Goal: Task Accomplishment & Management: Manage account settings

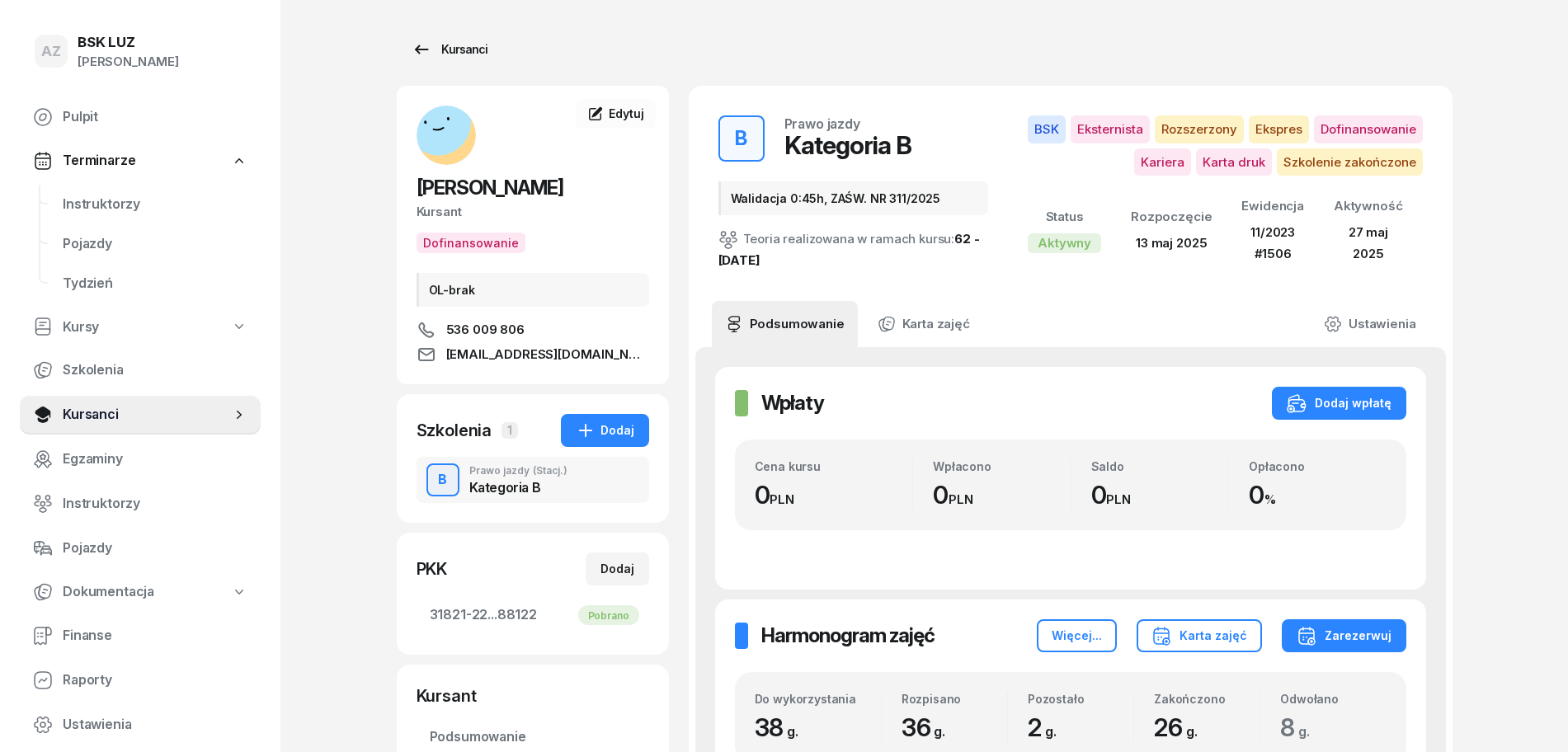
click at [469, 40] on div "Kursanci" at bounding box center [449, 49] width 76 height 20
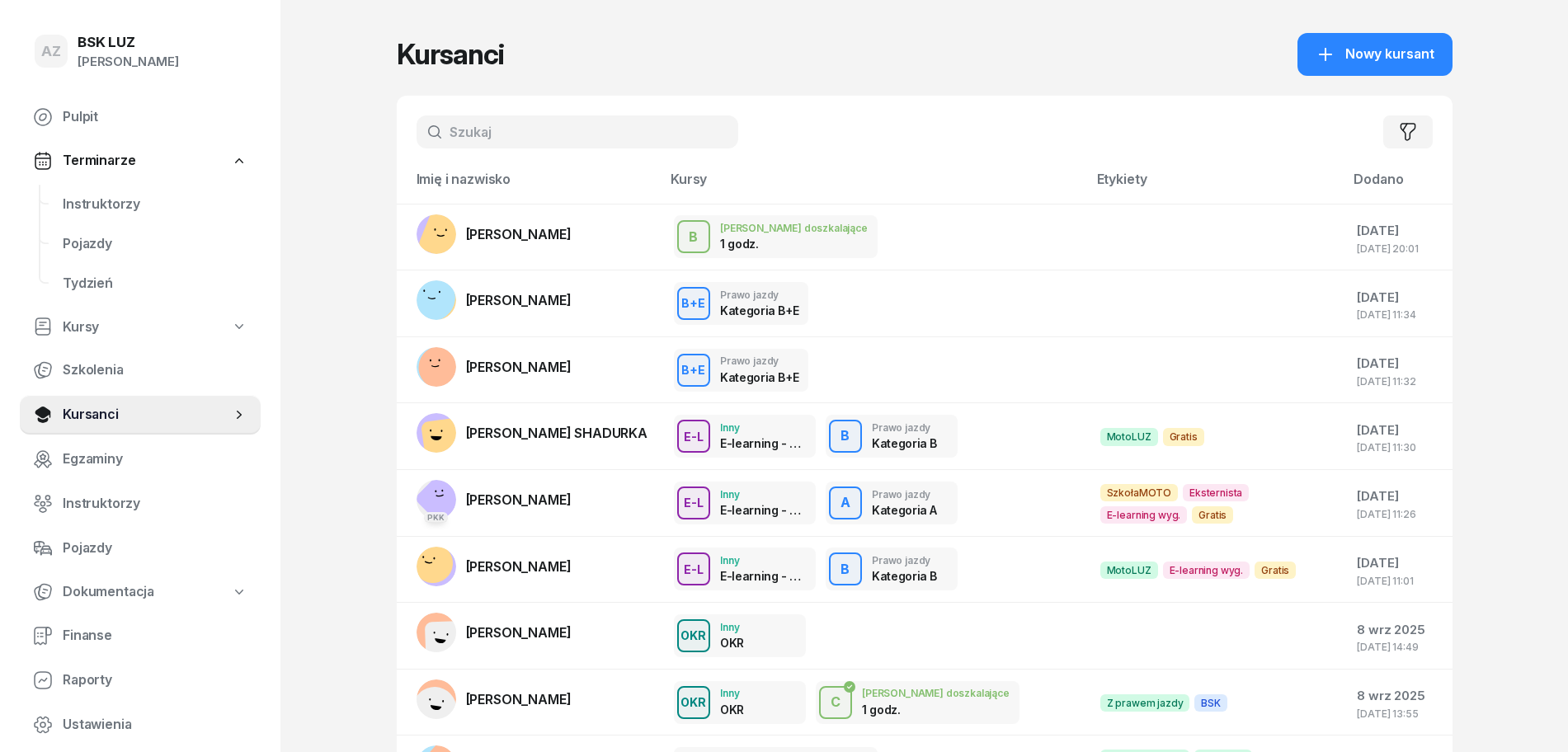
click at [594, 144] on input "text" at bounding box center [577, 132] width 322 height 33
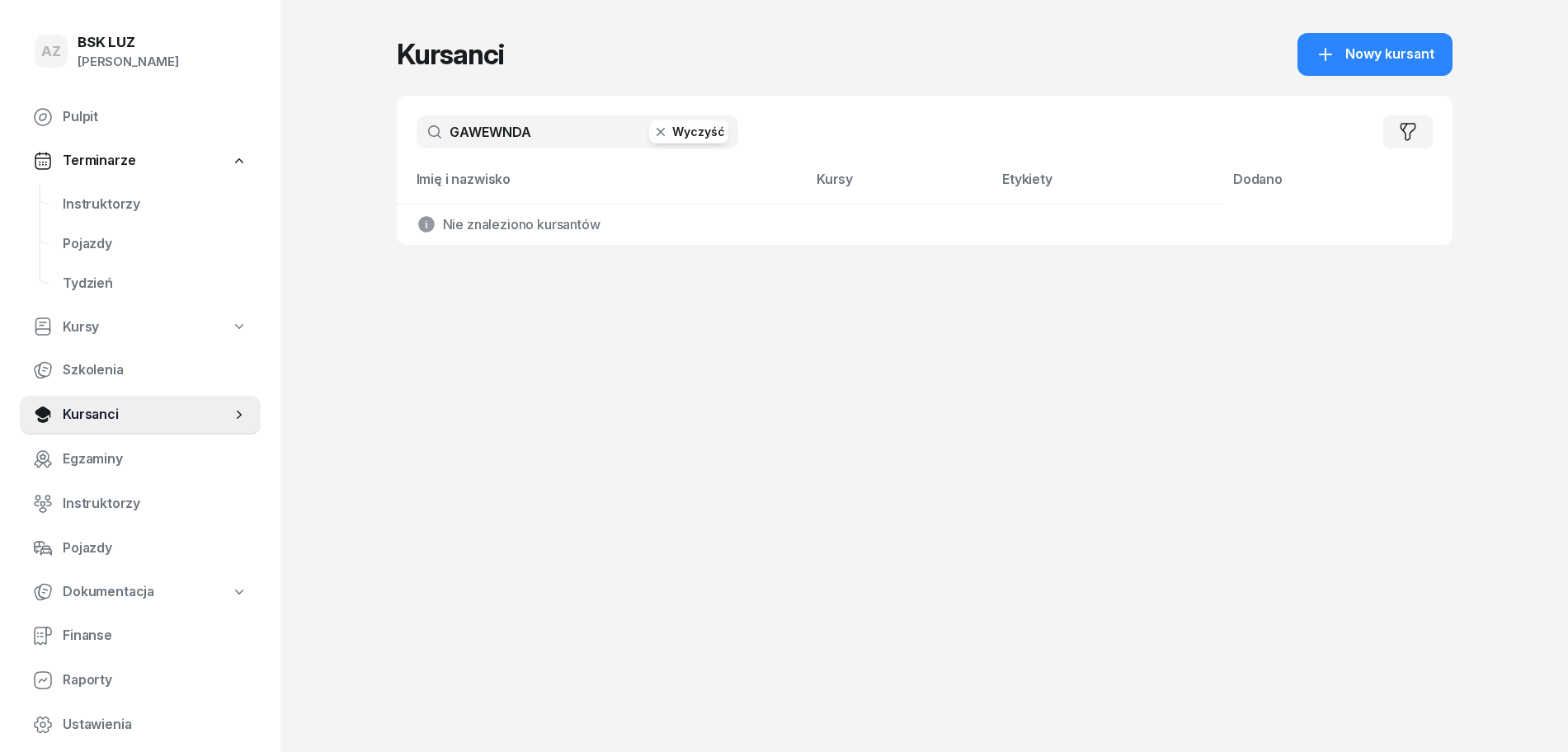
click at [498, 127] on input "GAWEWNDA" at bounding box center [577, 132] width 322 height 33
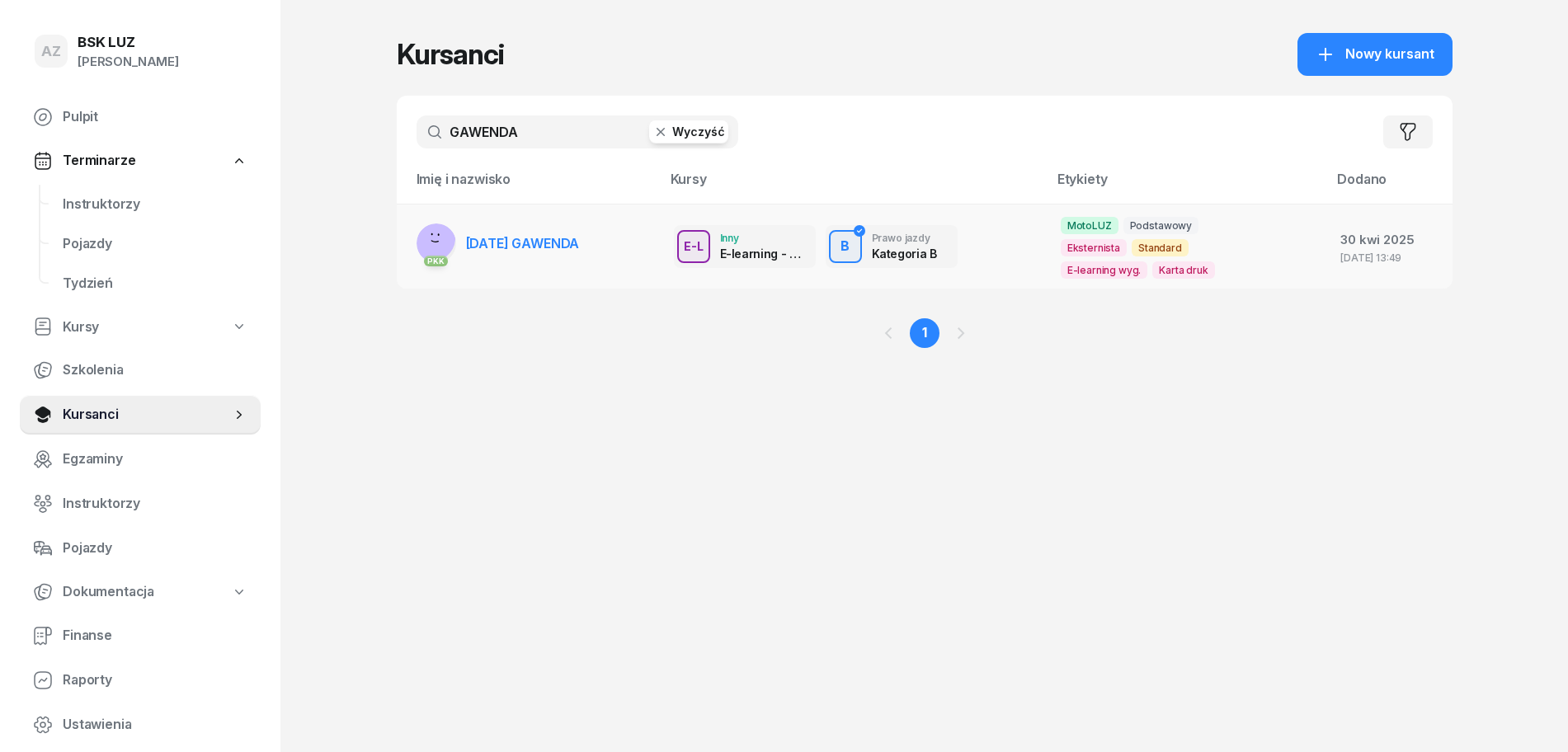
type input "GAWENDA"
click at [643, 239] on td "PKK [DATE] GAWENDA" at bounding box center [528, 245] width 263 height 85
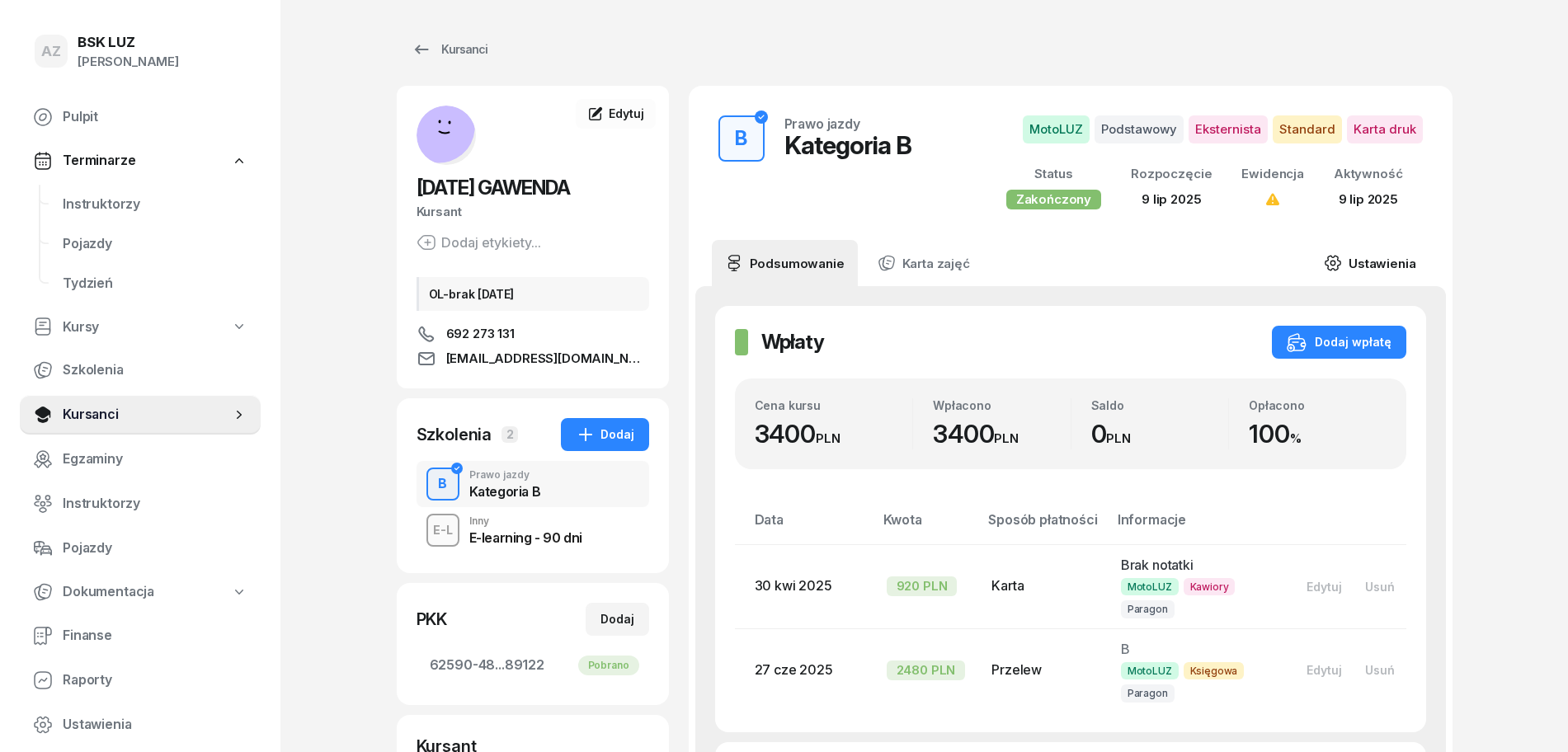
click at [1389, 257] on link "Ustawienia" at bounding box center [1368, 263] width 118 height 46
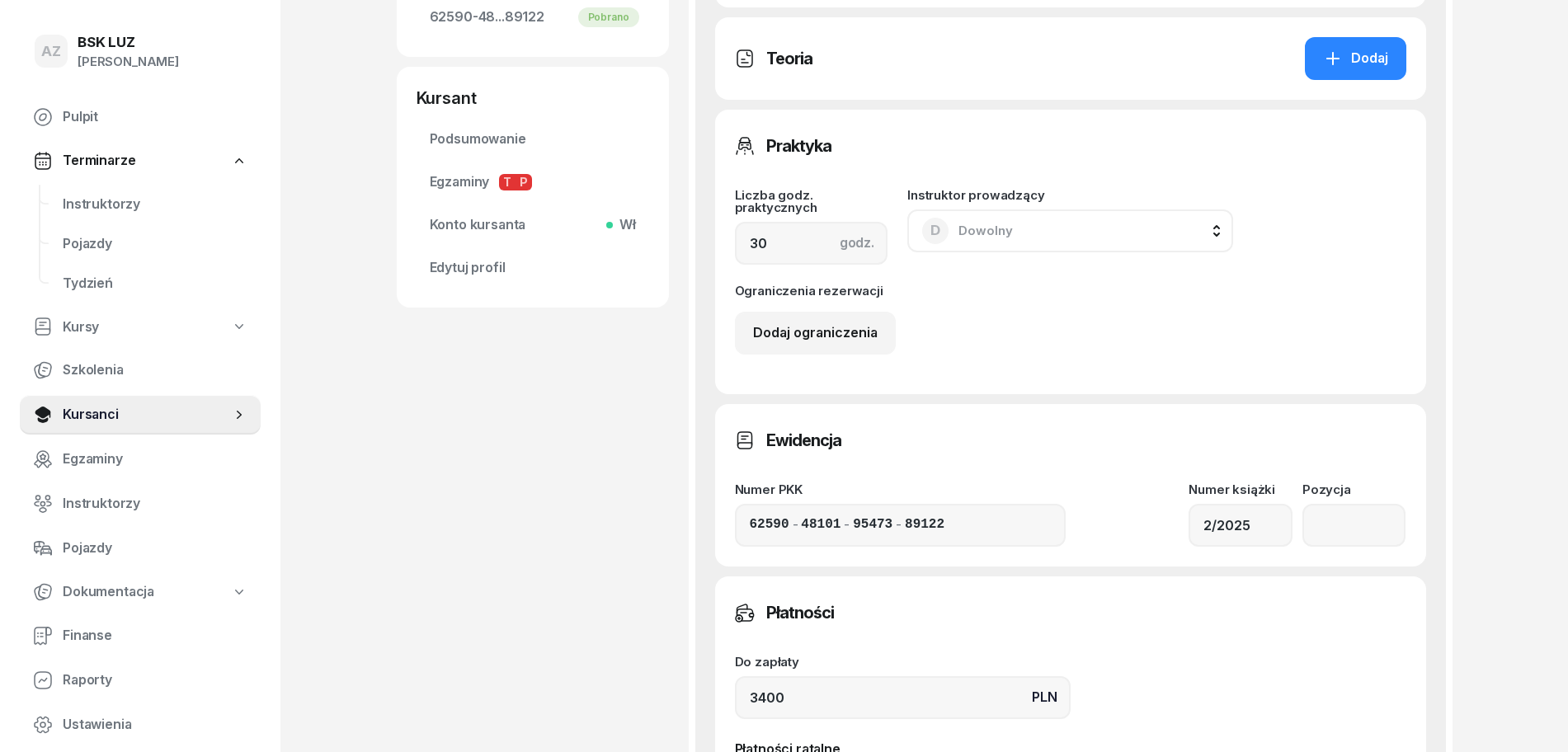
scroll to position [722, 0]
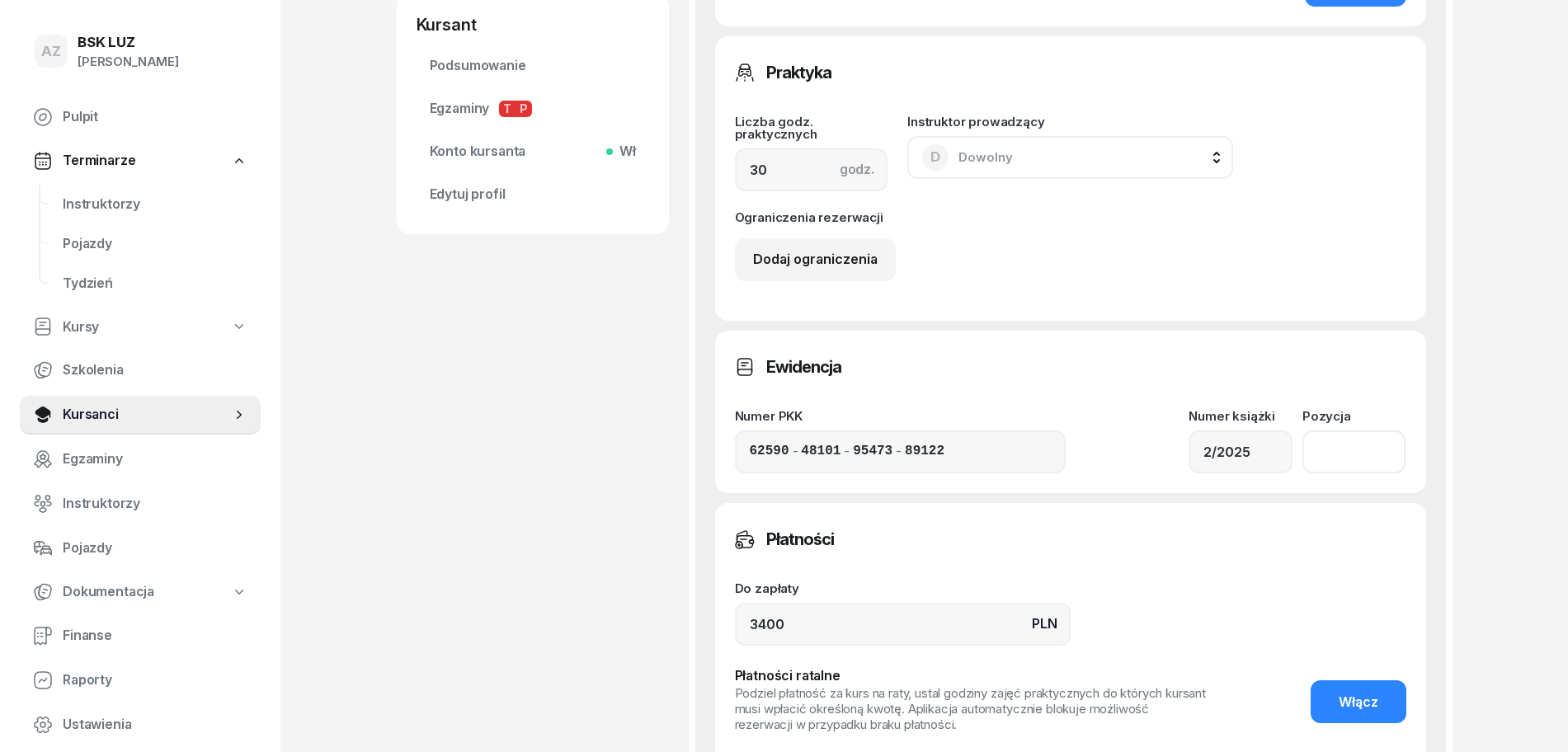
click at [1336, 462] on input "number" at bounding box center [1354, 451] width 104 height 43
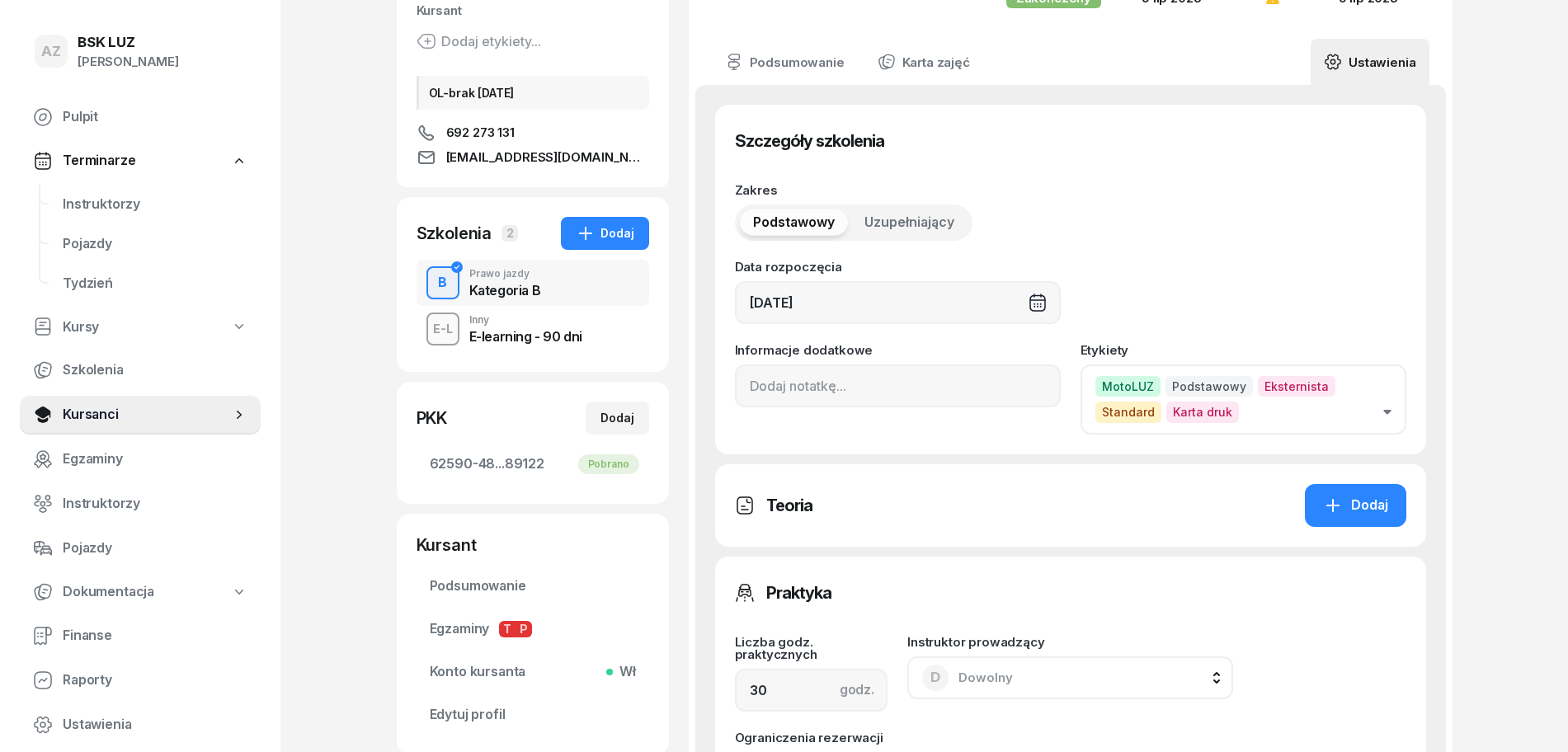
scroll to position [206, 0]
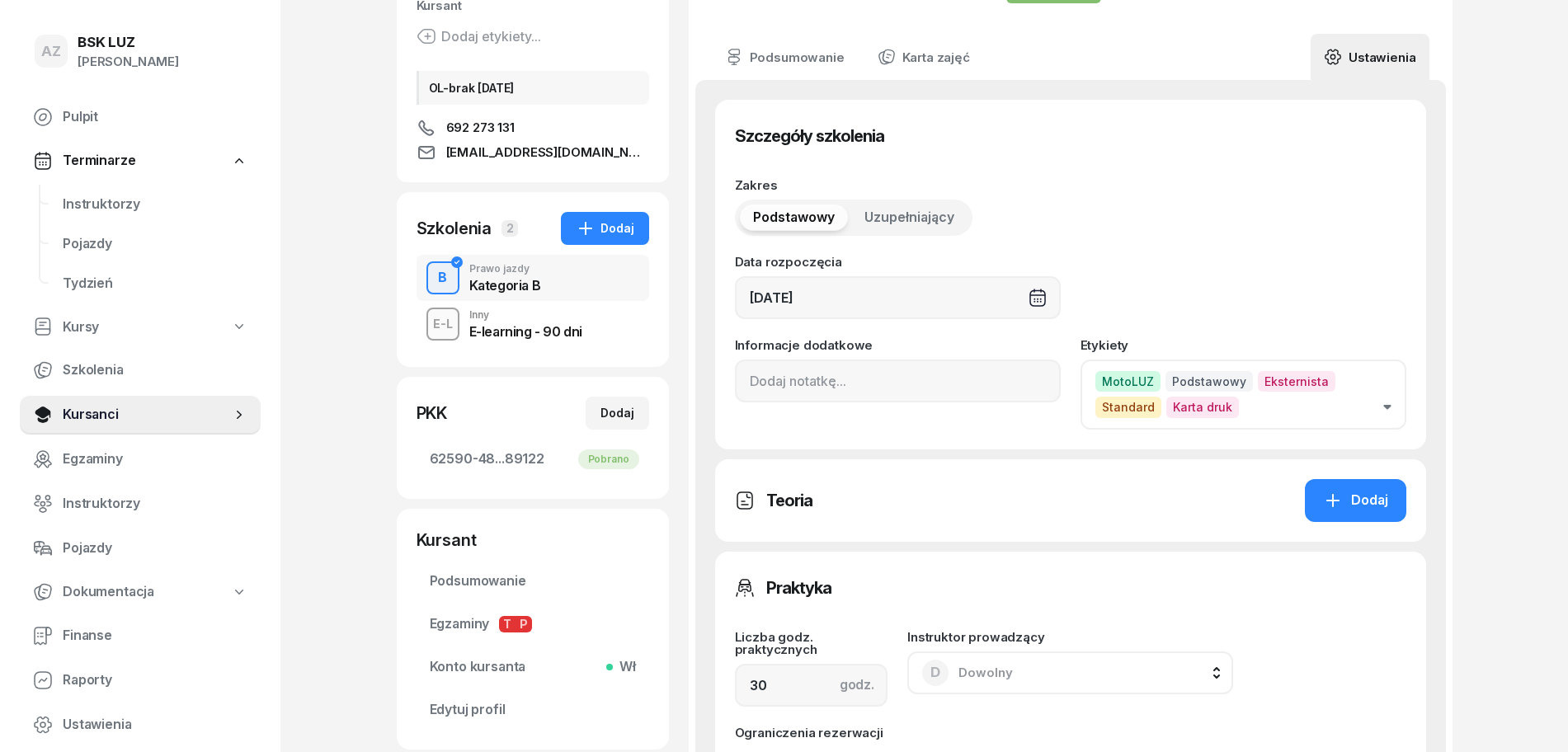
type input "157"
click at [747, 368] on input at bounding box center [897, 380] width 325 height 43
paste input "ZAŚW. NR"
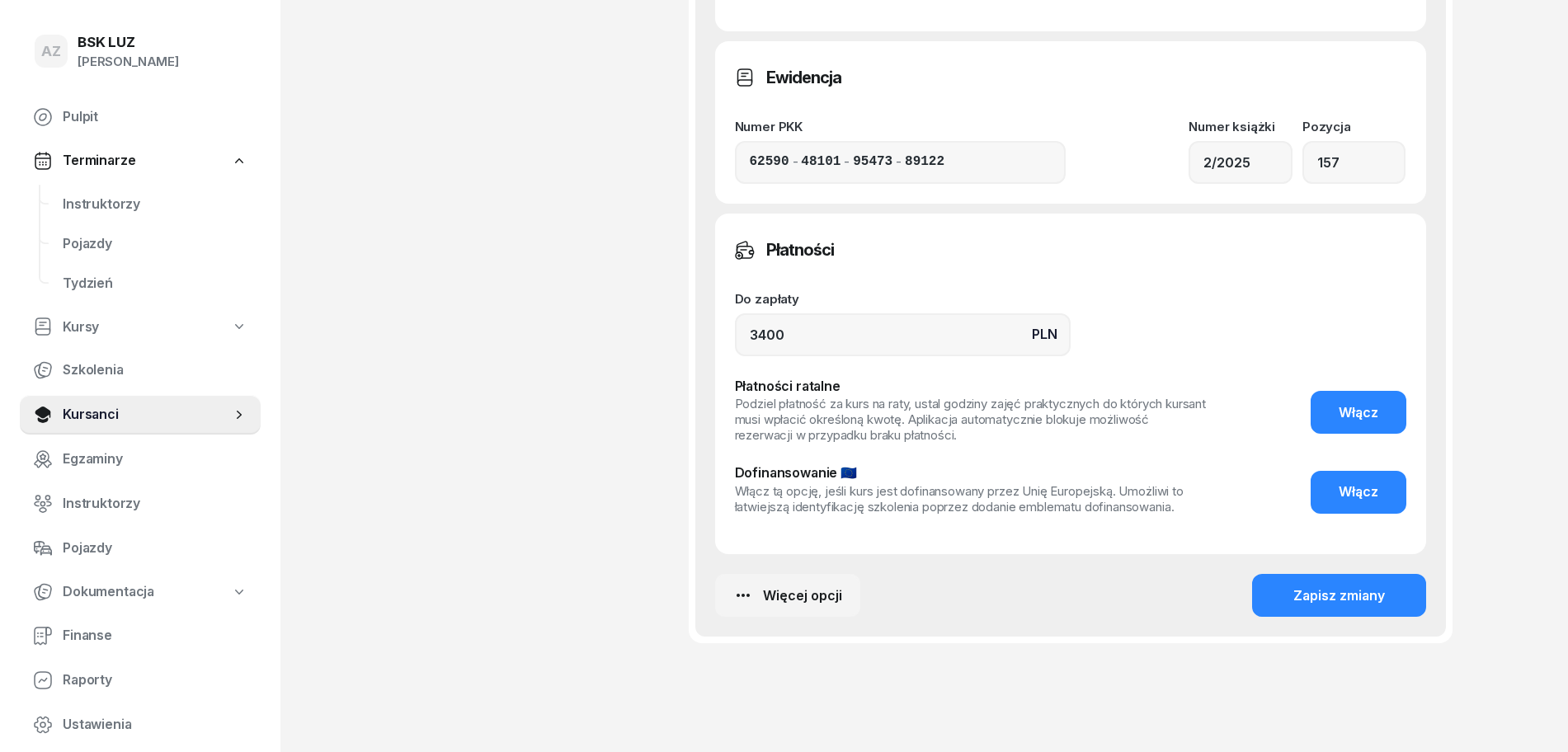
scroll to position [1064, 0]
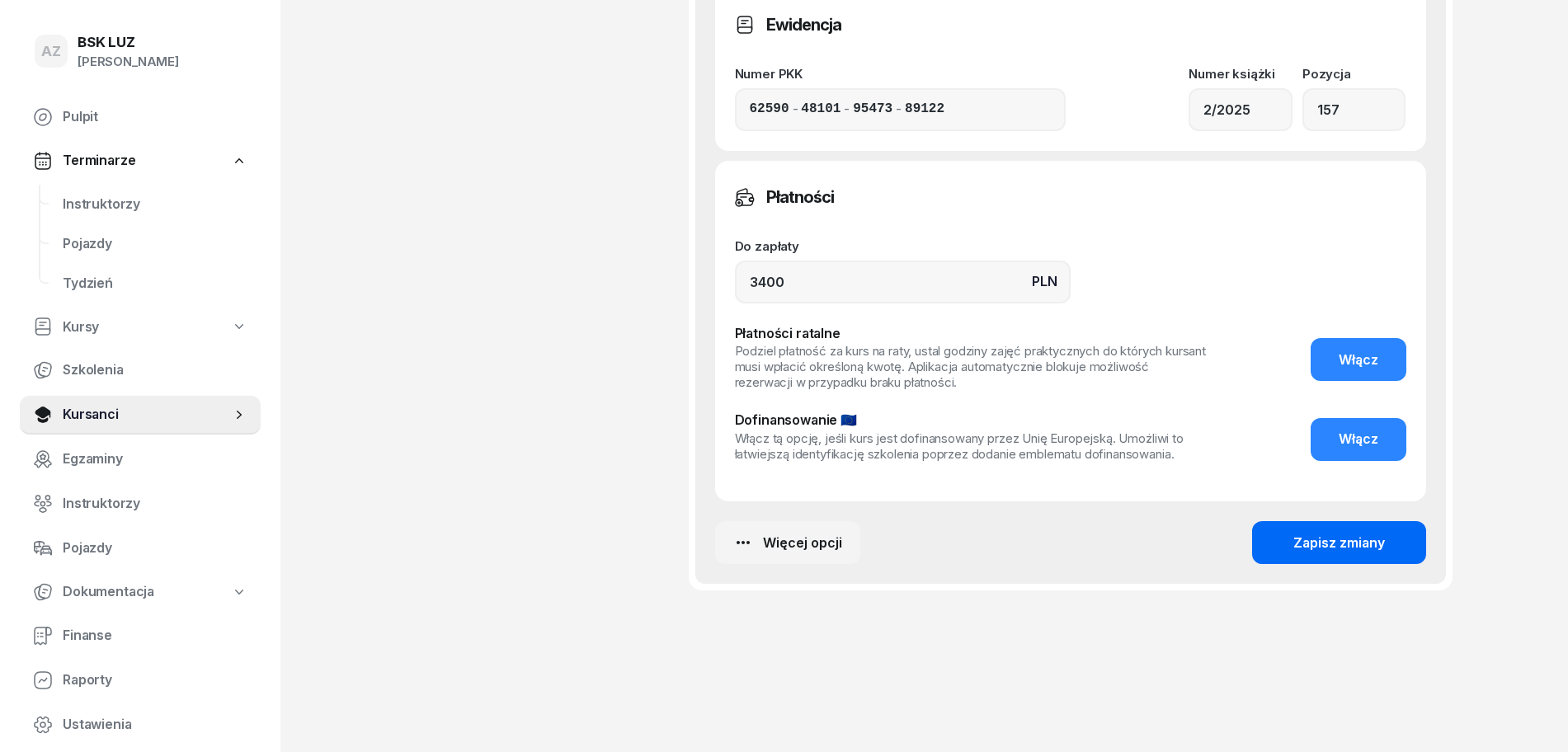
type input "ZAŚW. NR 187/2025"
click at [1336, 541] on div "Zapisz zmiany" at bounding box center [1338, 543] width 91 height 22
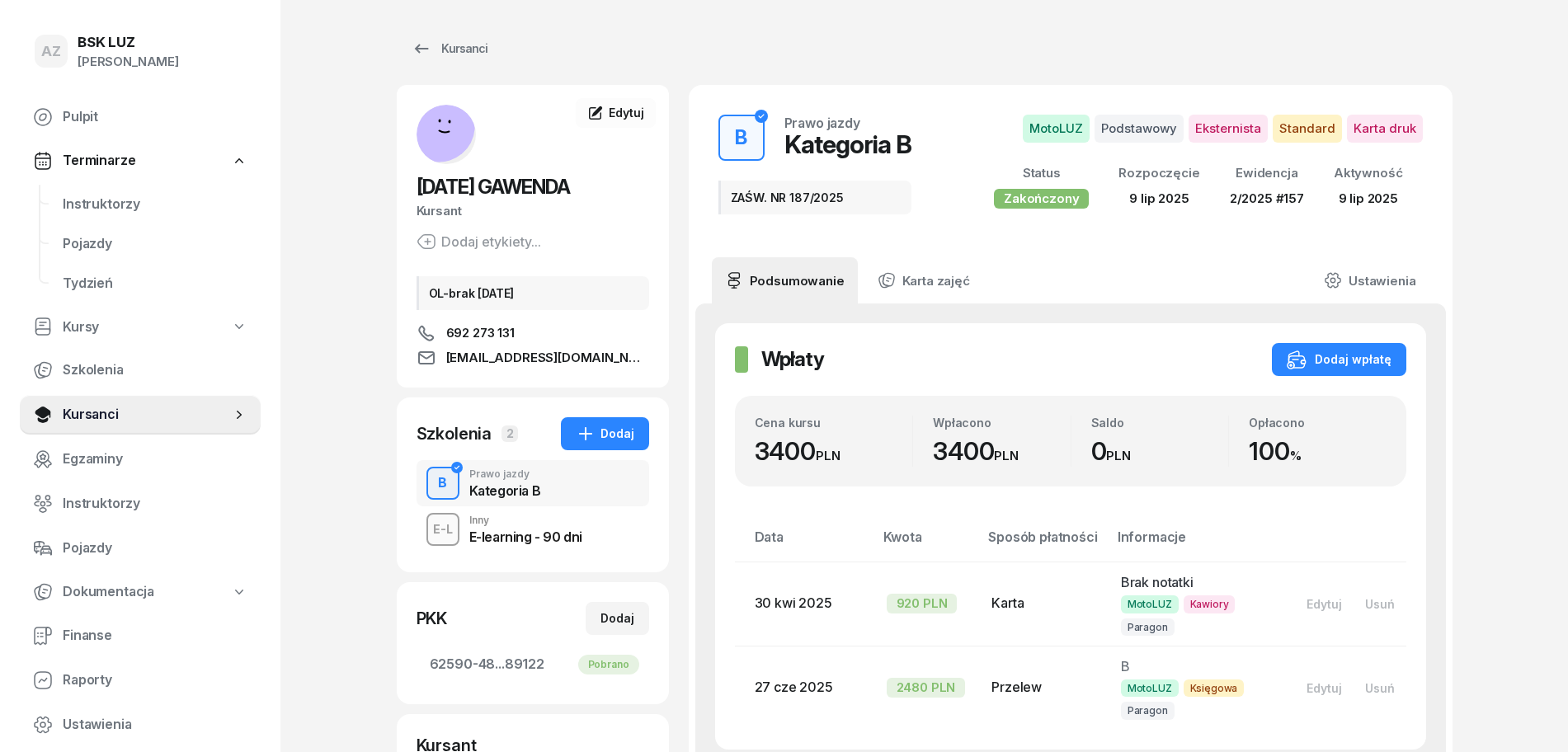
scroll to position [0, 0]
click at [477, 43] on div "Kursanci" at bounding box center [449, 49] width 76 height 20
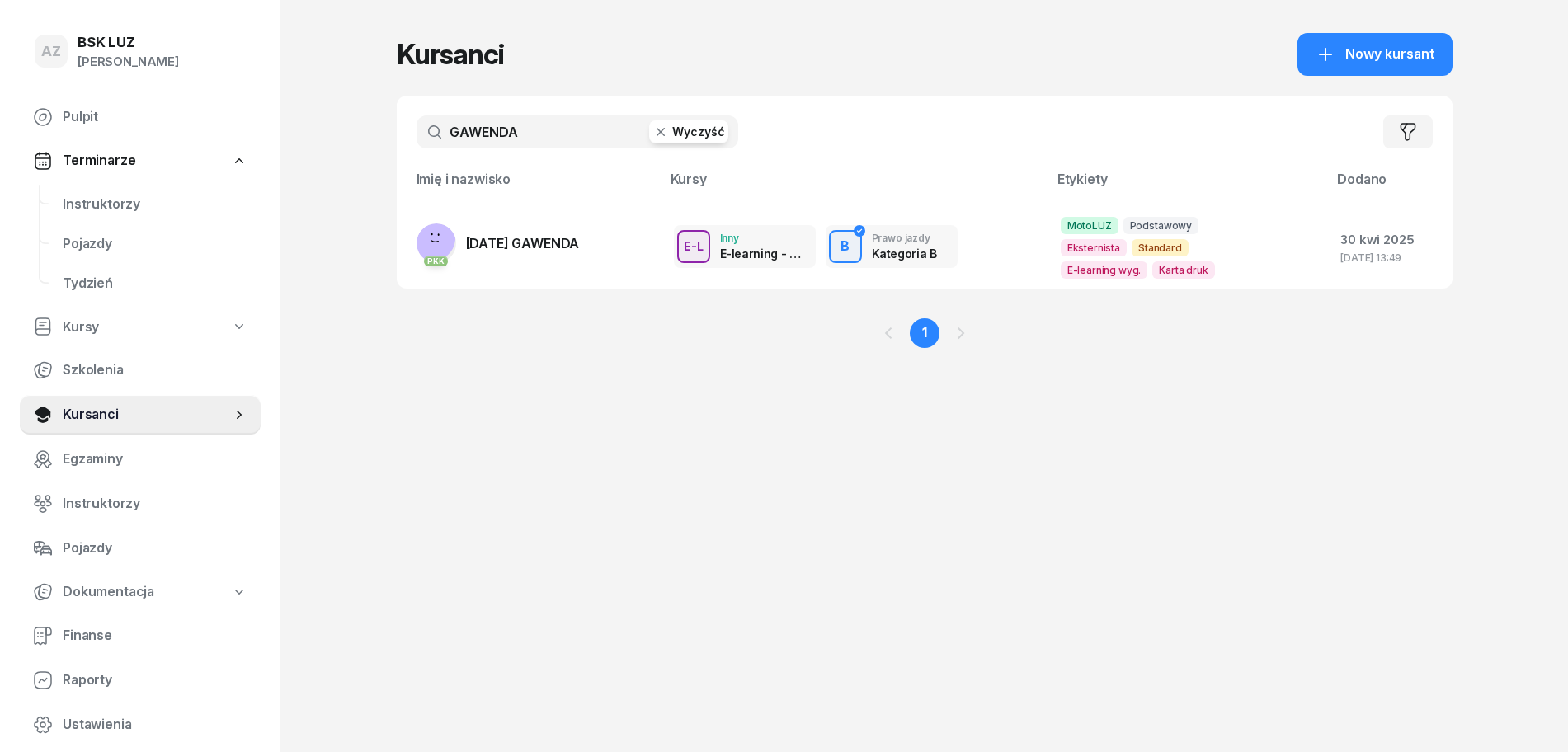
click at [684, 129] on button "Wyczyść" at bounding box center [688, 131] width 79 height 23
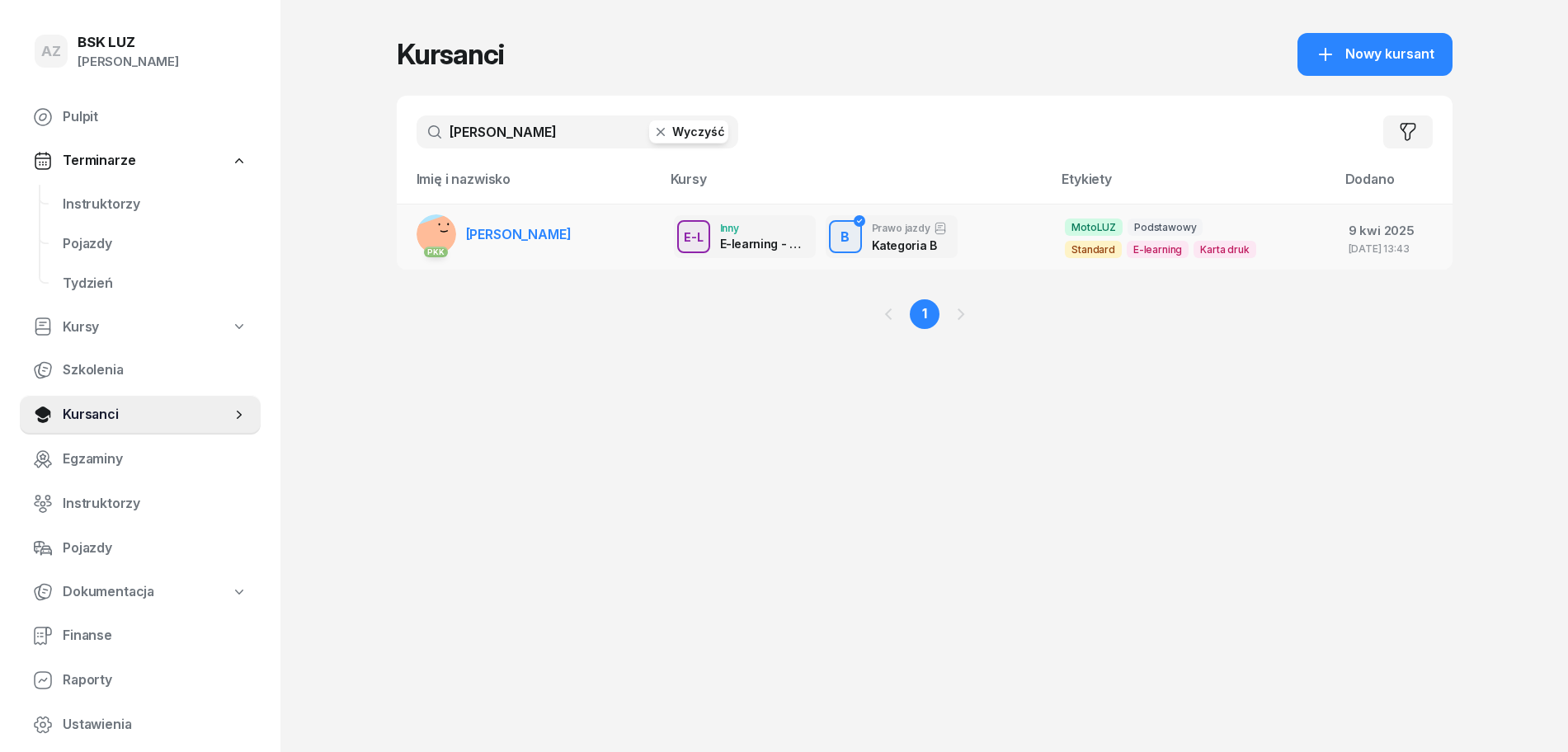
type input "[PERSON_NAME]"
click at [572, 228] on span "[PERSON_NAME]" at bounding box center [519, 234] width 106 height 16
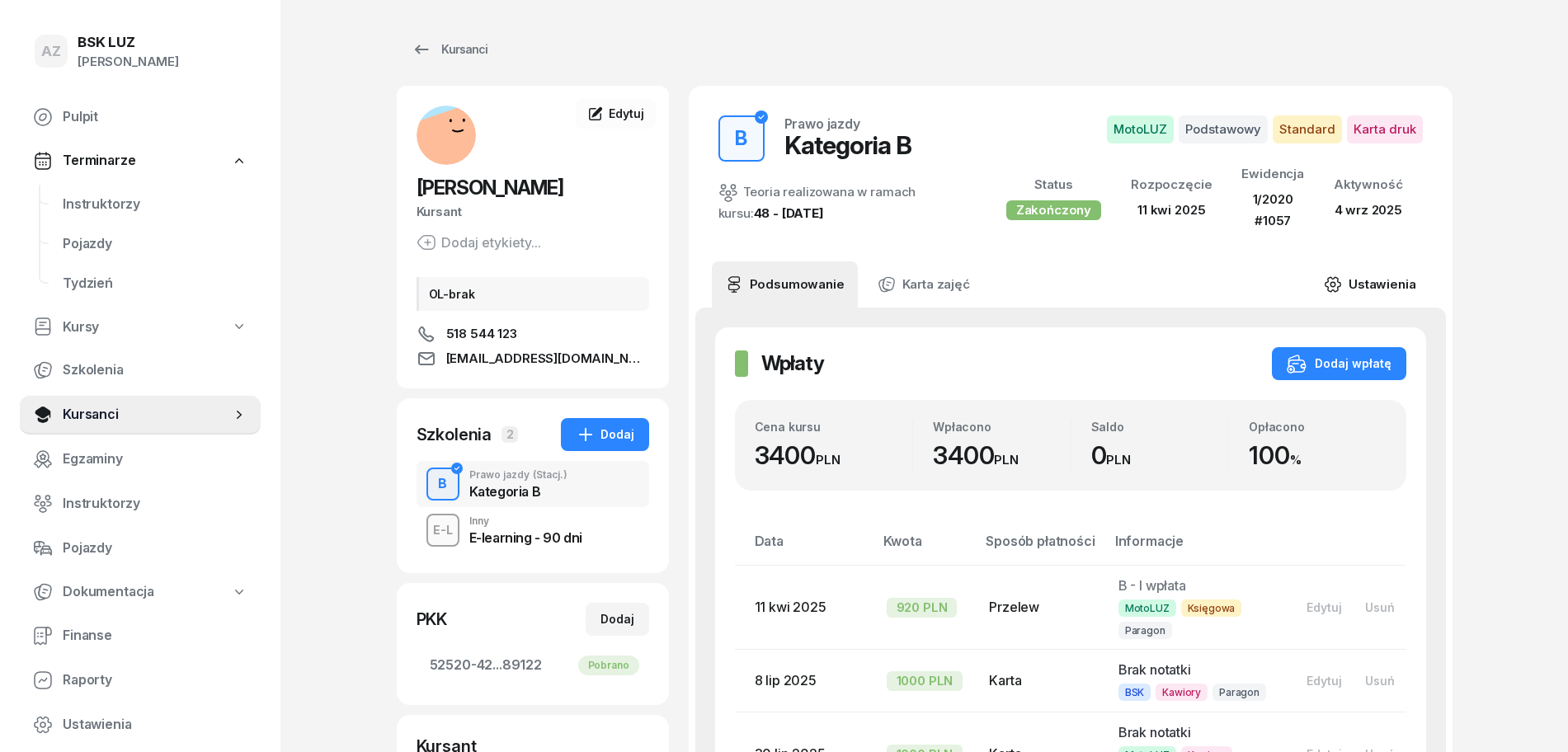
click at [1393, 279] on link "Ustawienia" at bounding box center [1368, 284] width 118 height 46
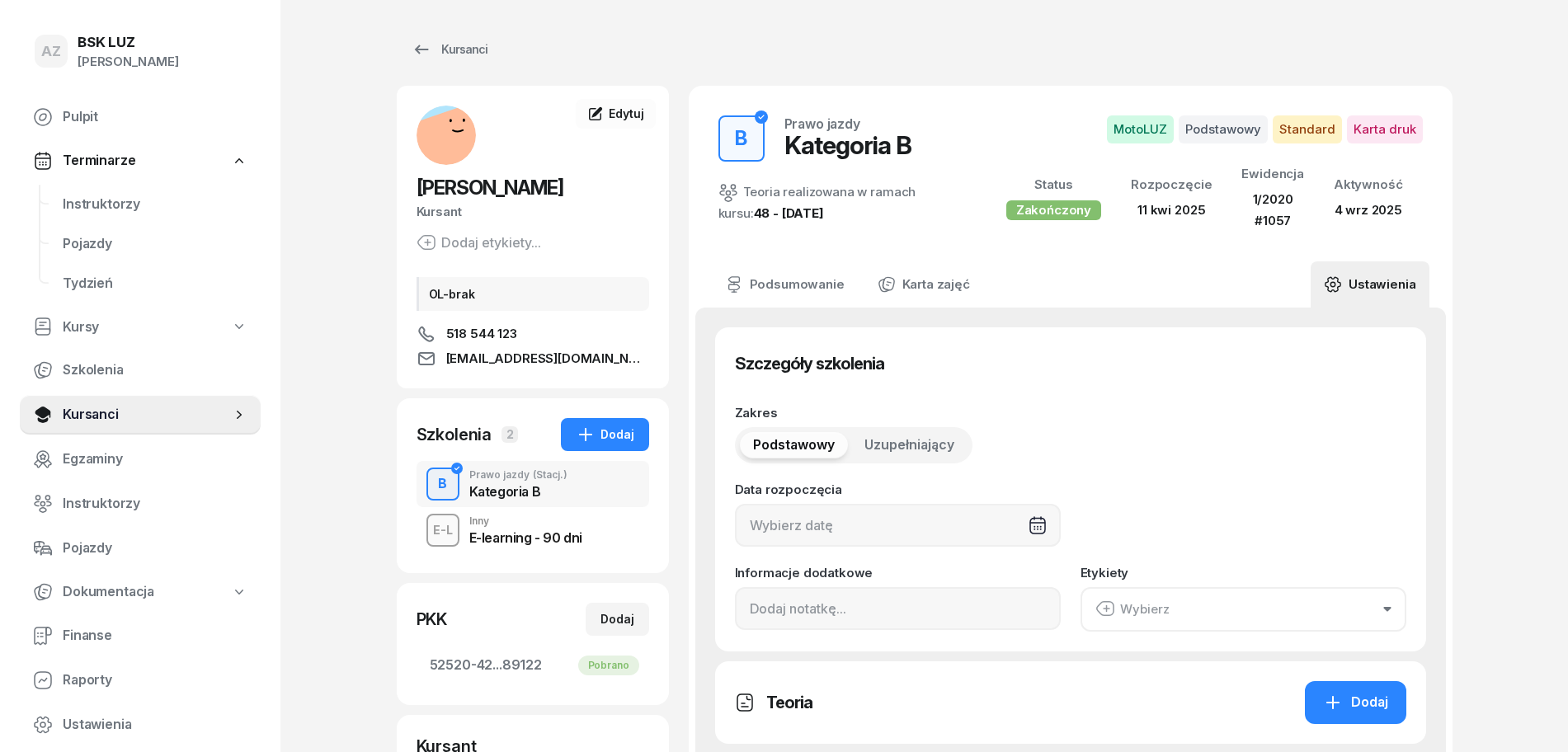
type input "[DATE]"
type input "1/2020"
type input "1057"
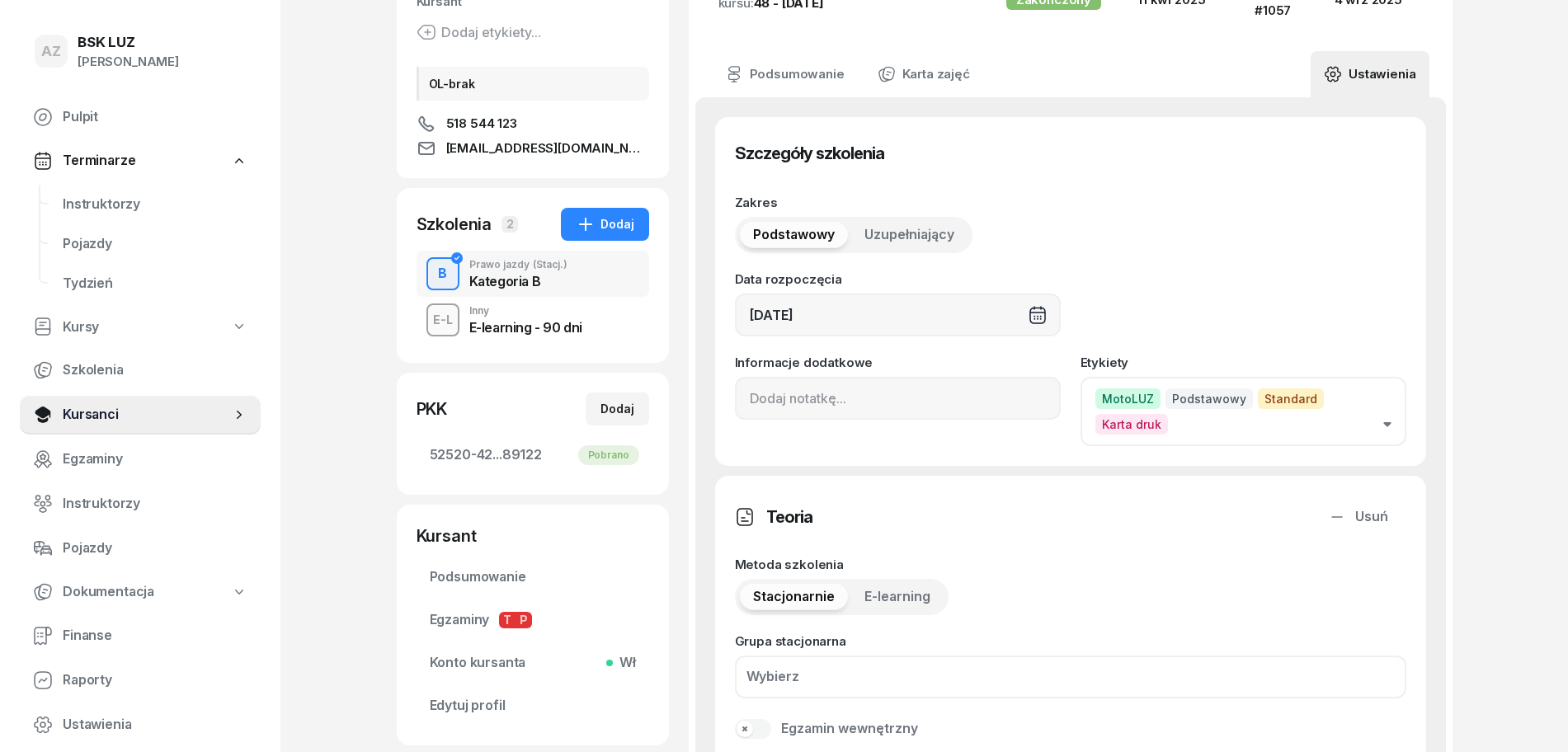
scroll to position [309, 0]
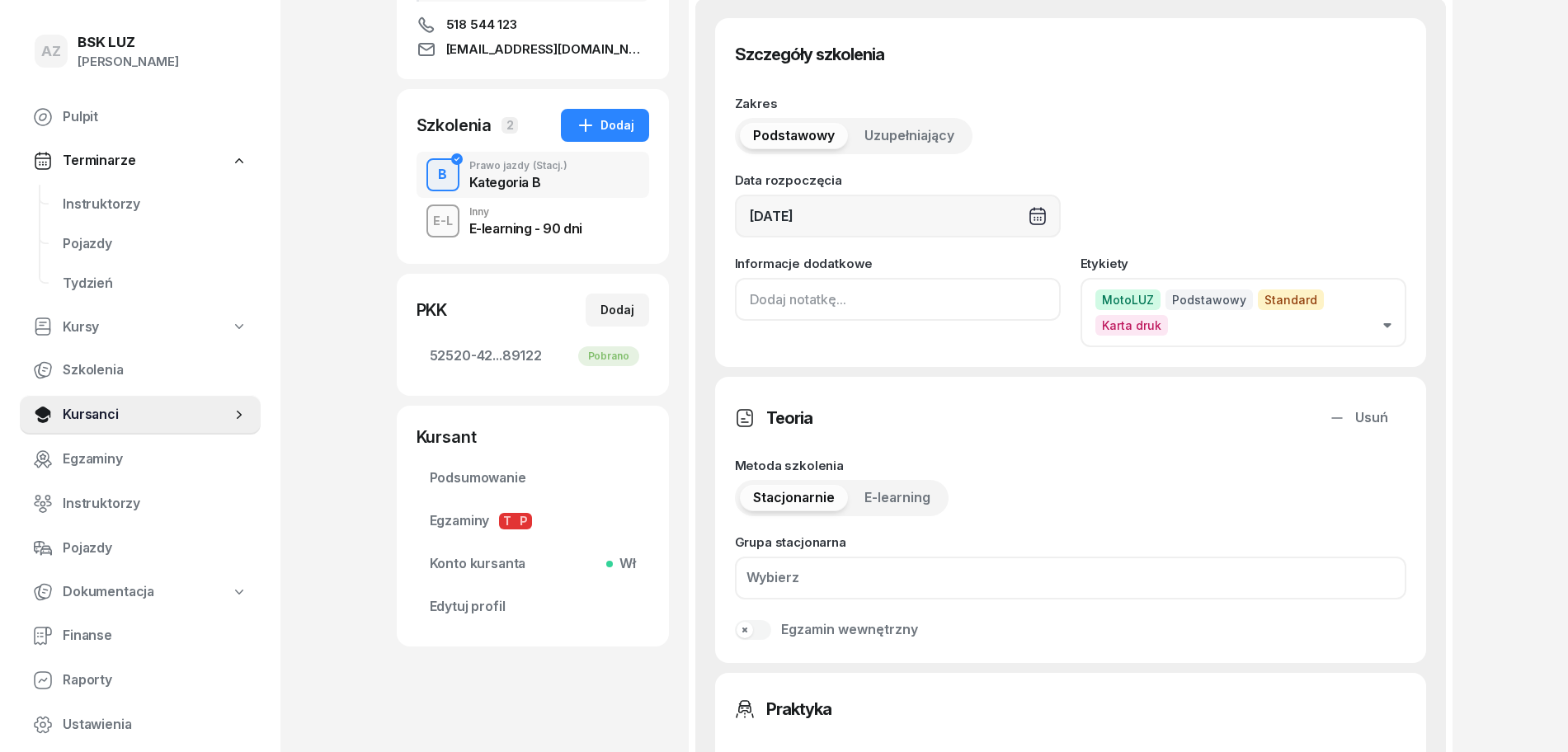
click at [739, 303] on input at bounding box center [897, 299] width 325 height 43
paste input "ZAŚW. NR"
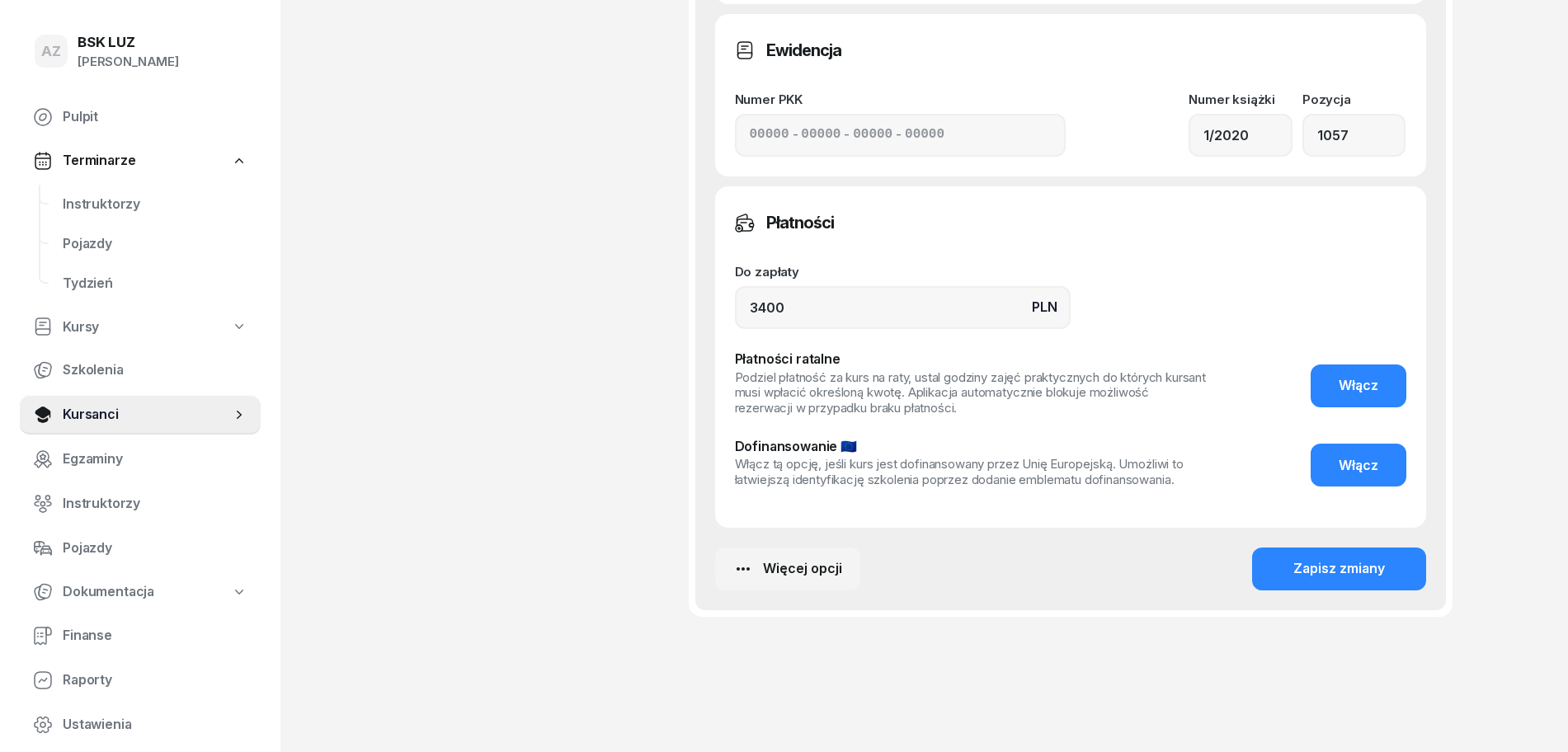
scroll to position [1289, 0]
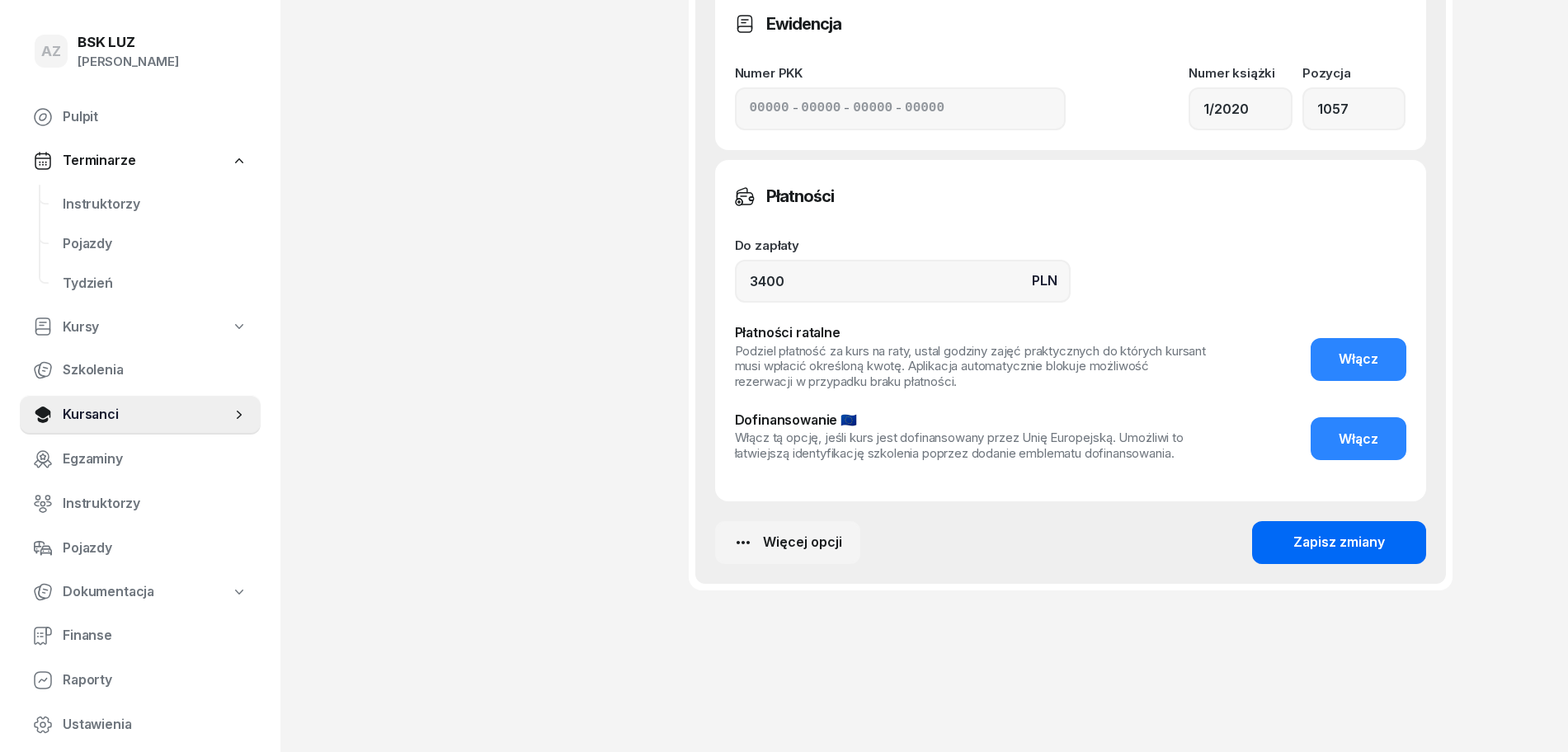
type input "ZAŚW. NR 186/2025"
click at [1339, 544] on div "Zapisz zmiany" at bounding box center [1338, 542] width 91 height 22
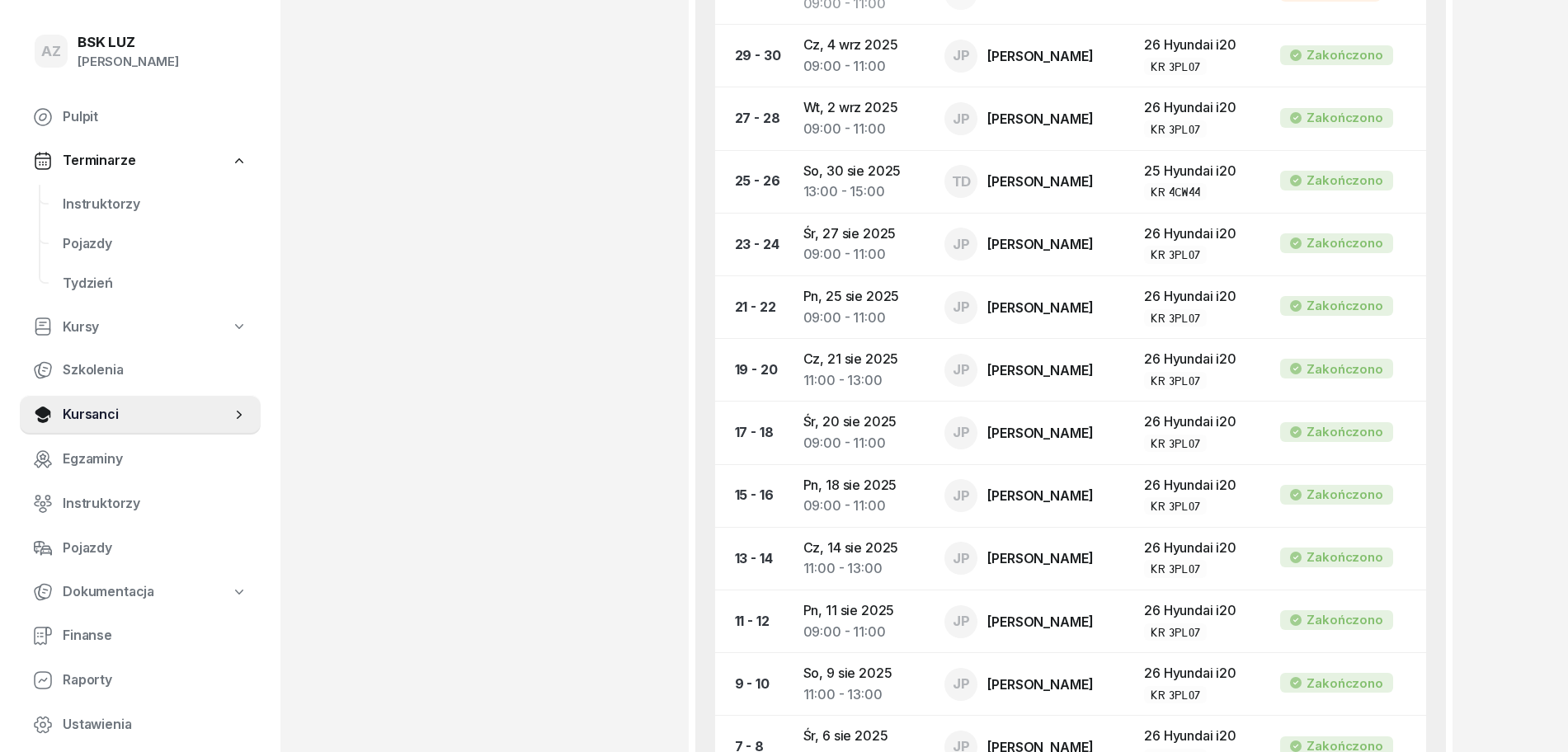
scroll to position [0, 0]
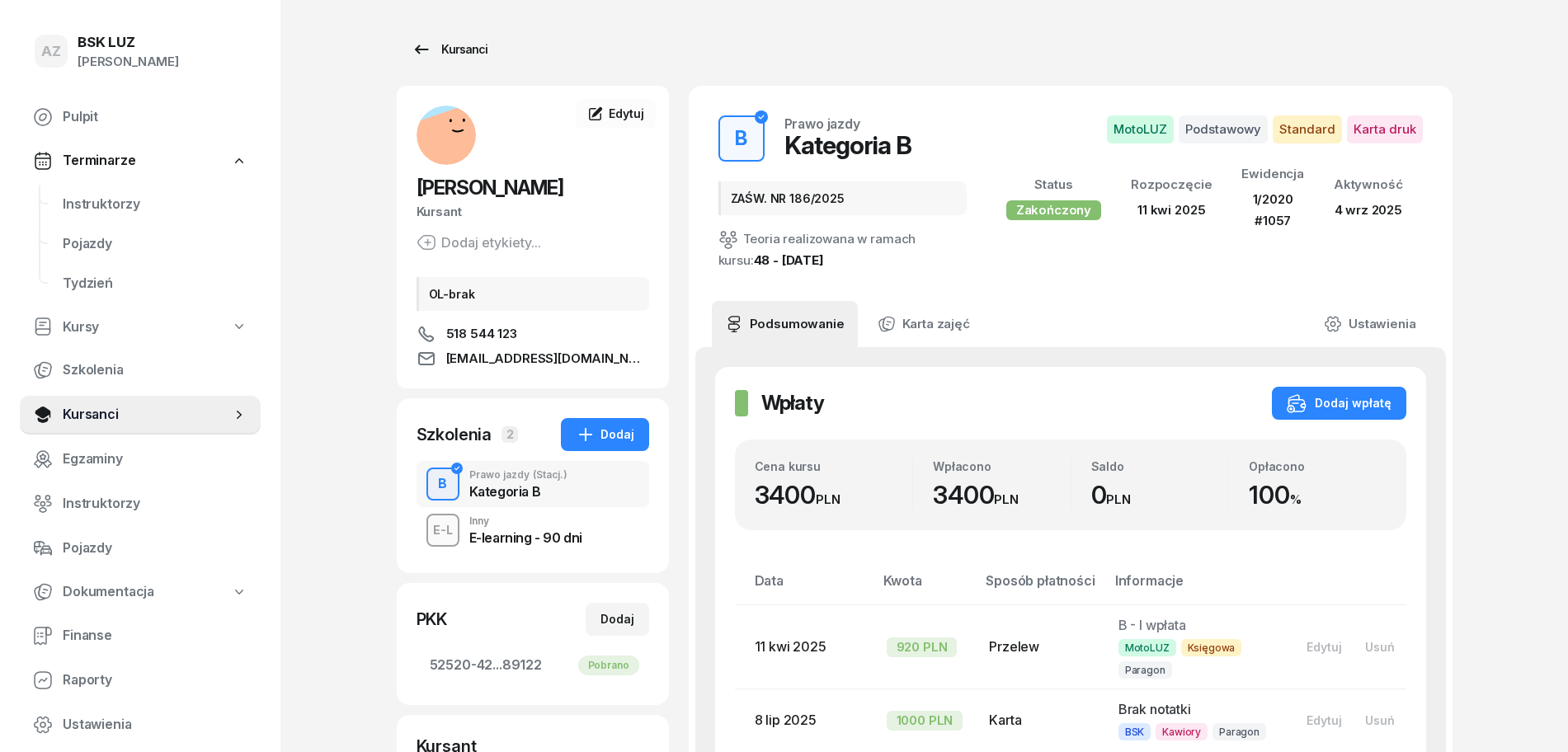
click at [476, 47] on div "Kursanci" at bounding box center [449, 49] width 76 height 20
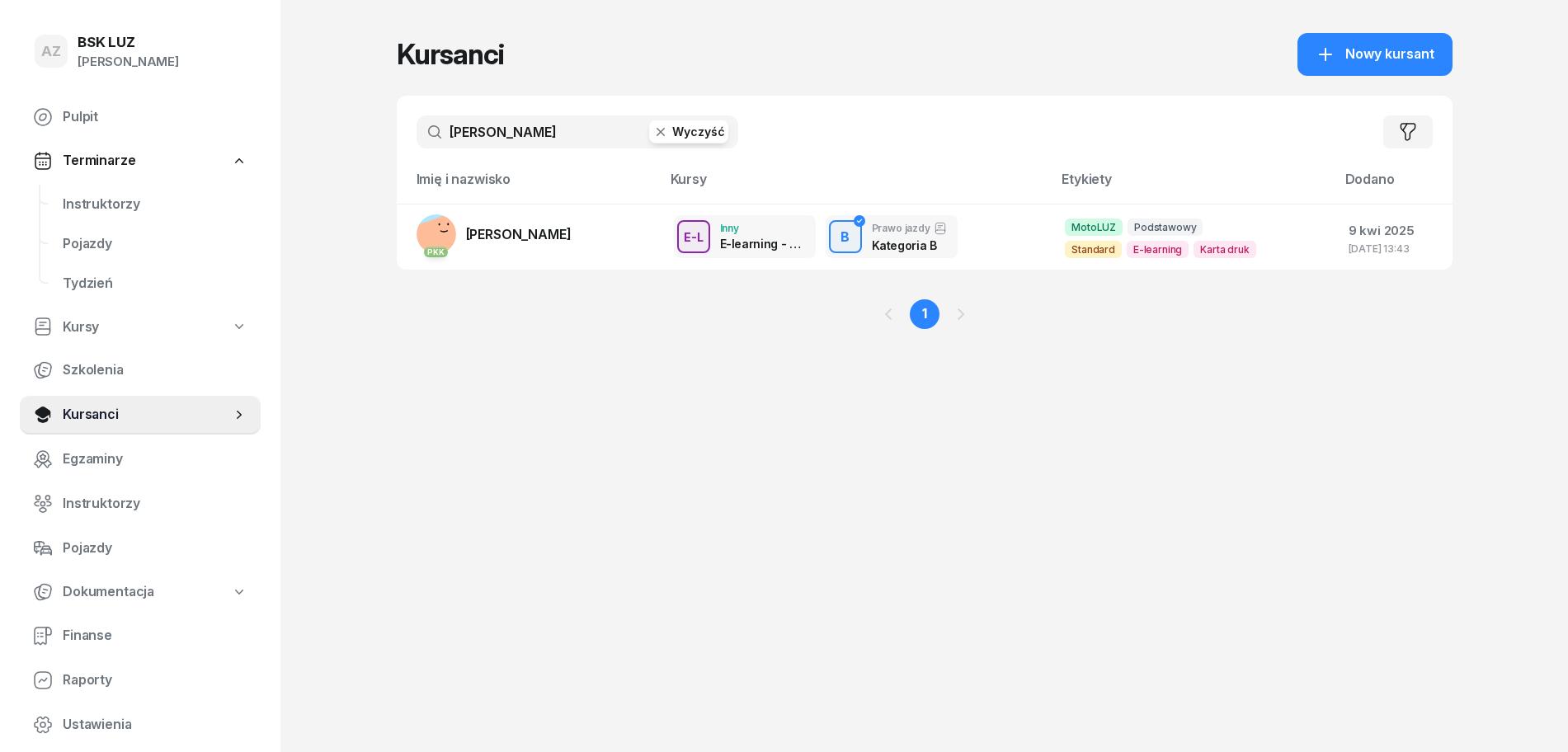
click at [696, 130] on button "Wyczyść" at bounding box center [688, 131] width 79 height 23
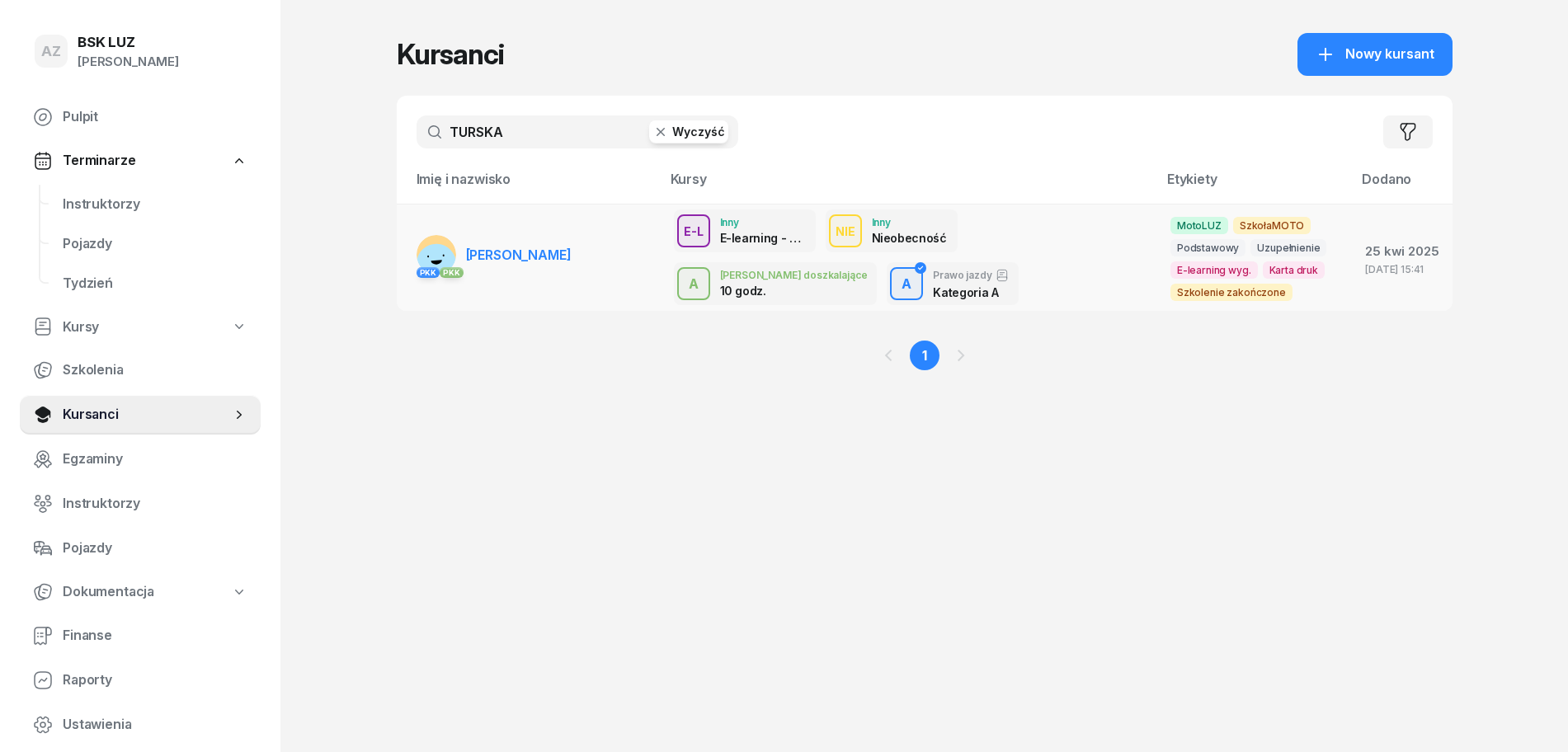
type input "TURSKA"
click at [562, 255] on span "[PERSON_NAME]" at bounding box center [519, 254] width 106 height 16
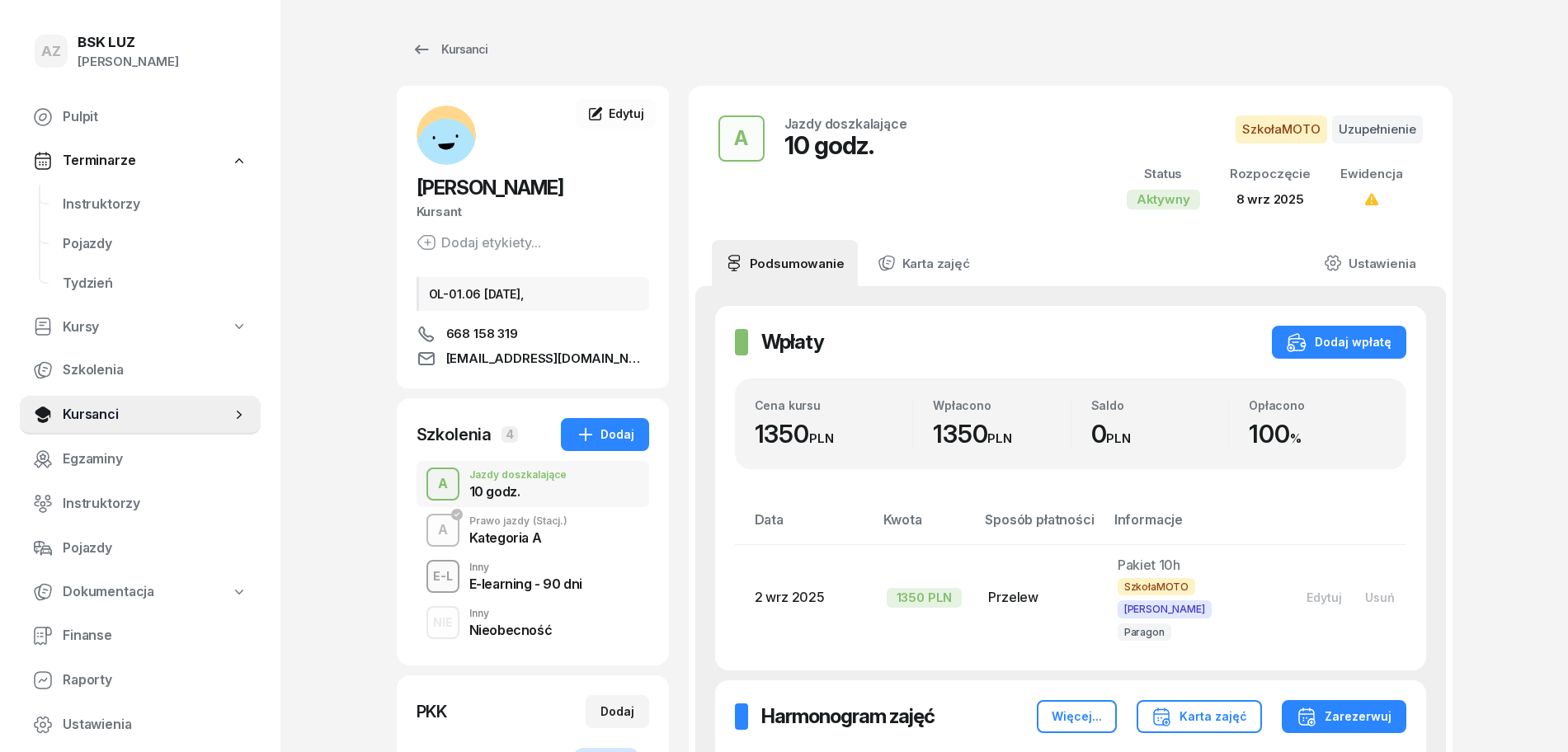
click at [522, 521] on div "Prawo jazdy (Stacj.)" at bounding box center [519, 520] width 98 height 10
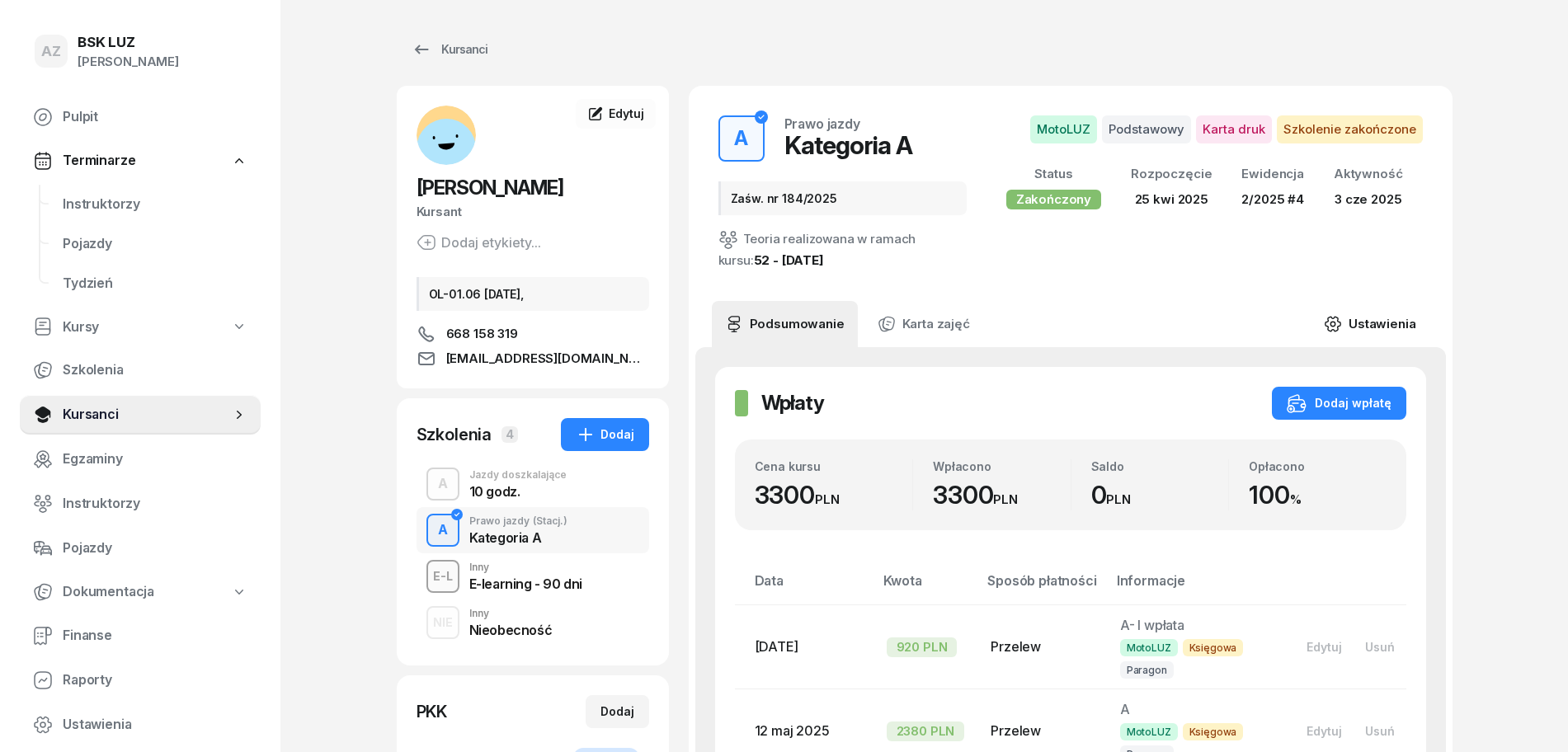
click at [1382, 322] on link "Ustawienia" at bounding box center [1368, 324] width 118 height 46
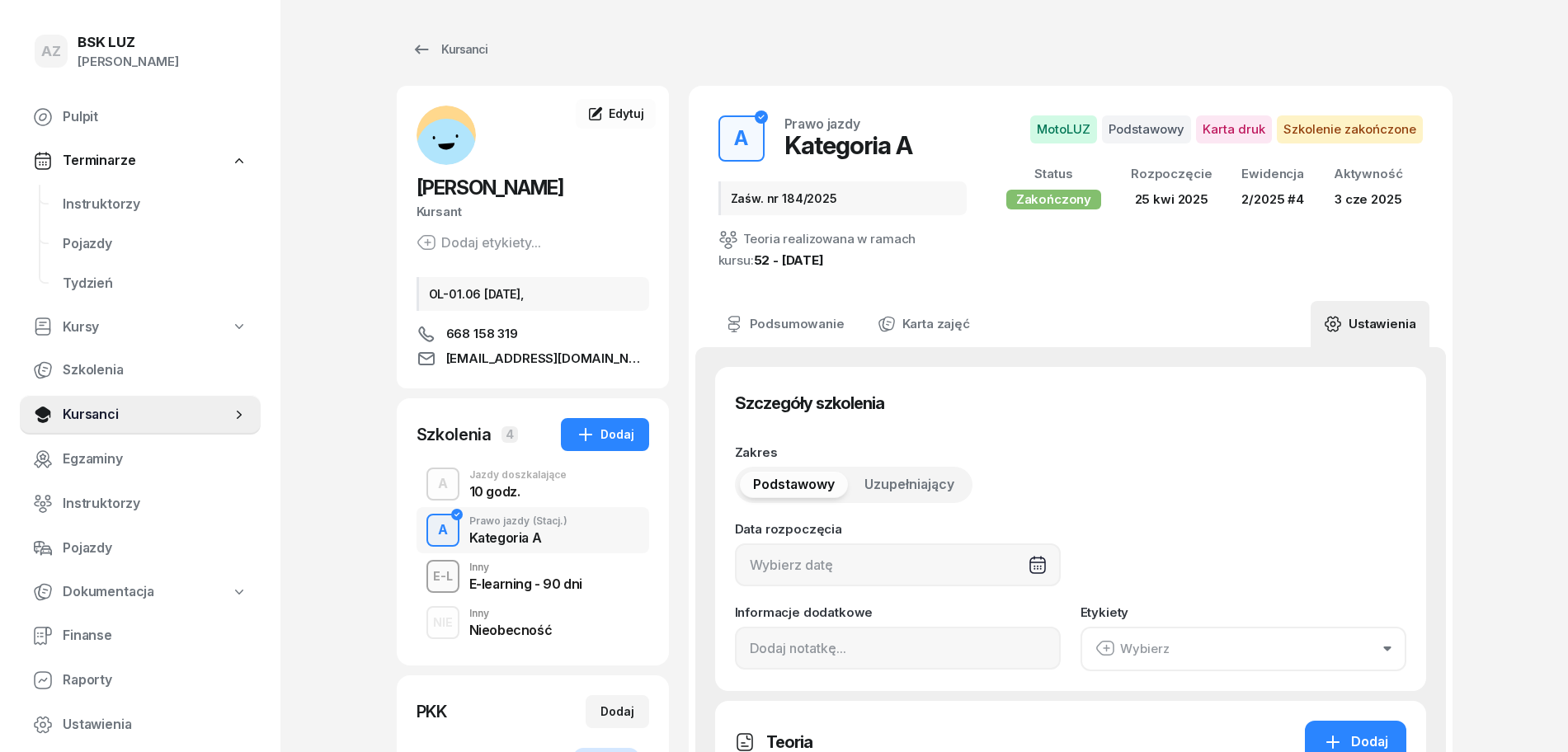
type input "[DATE]"
type input "Zaśw. nr 184/2025"
type input "20"
type input "22590"
type input "43253"
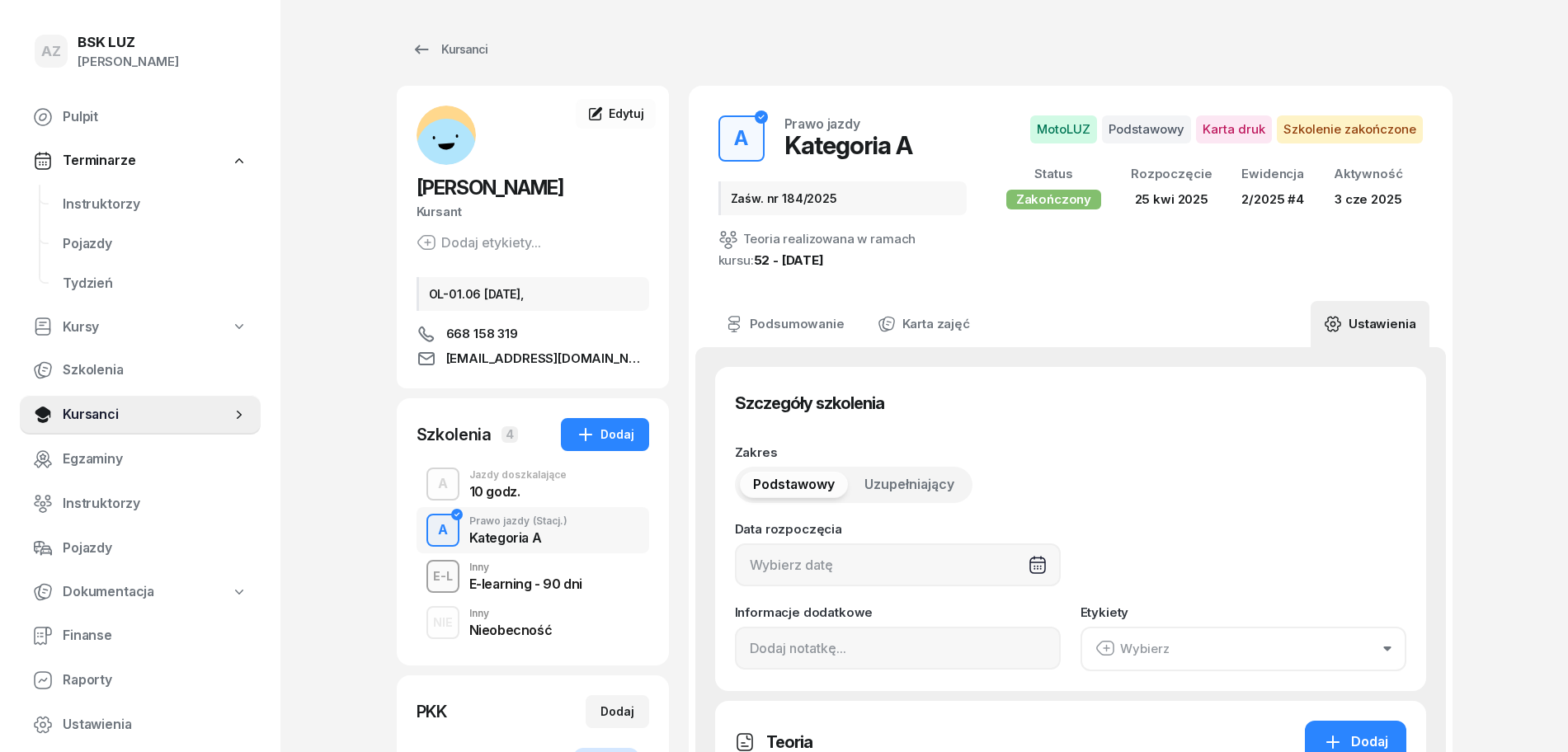
type input "94813"
type input "89114"
type input "2/2025"
type input "4"
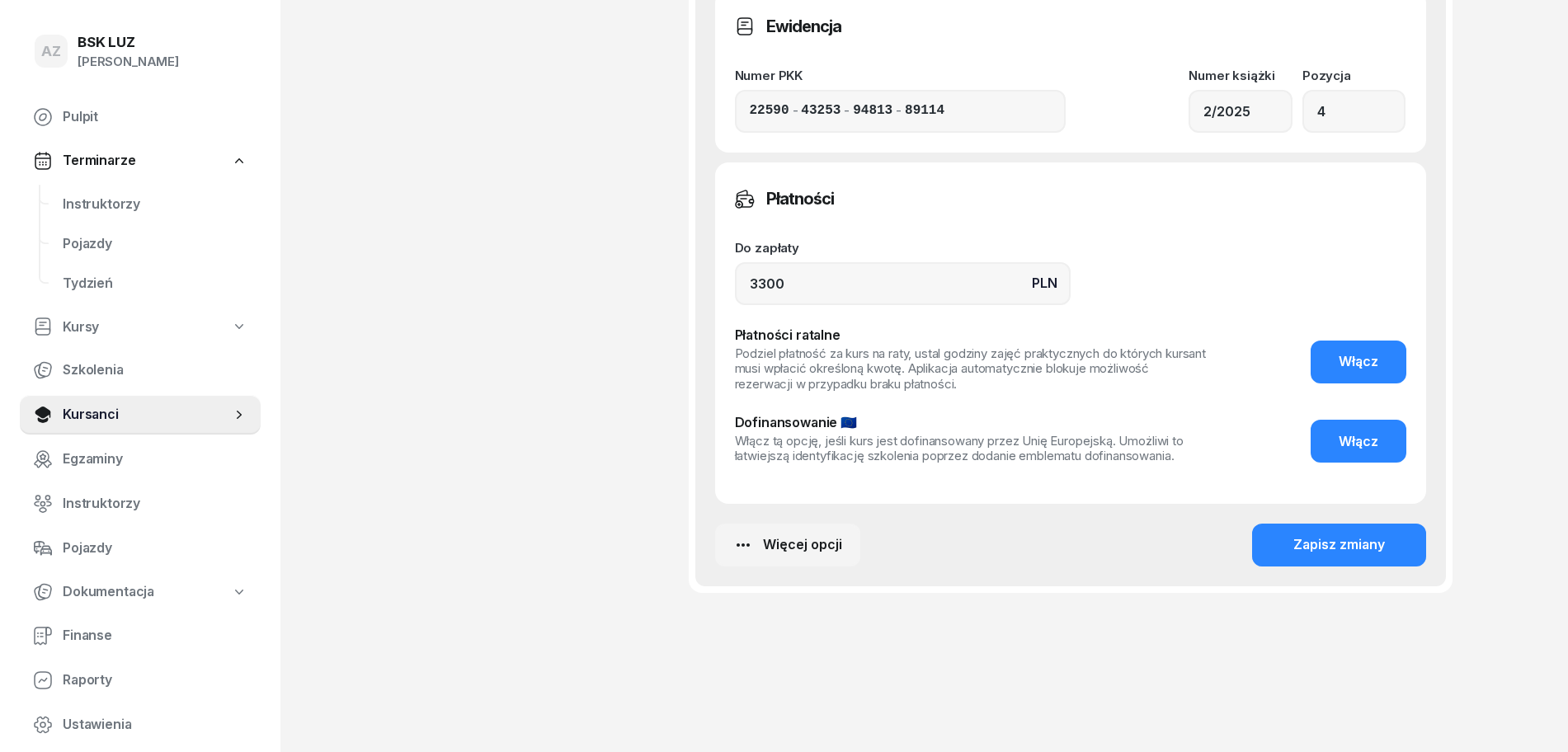
scroll to position [1328, 0]
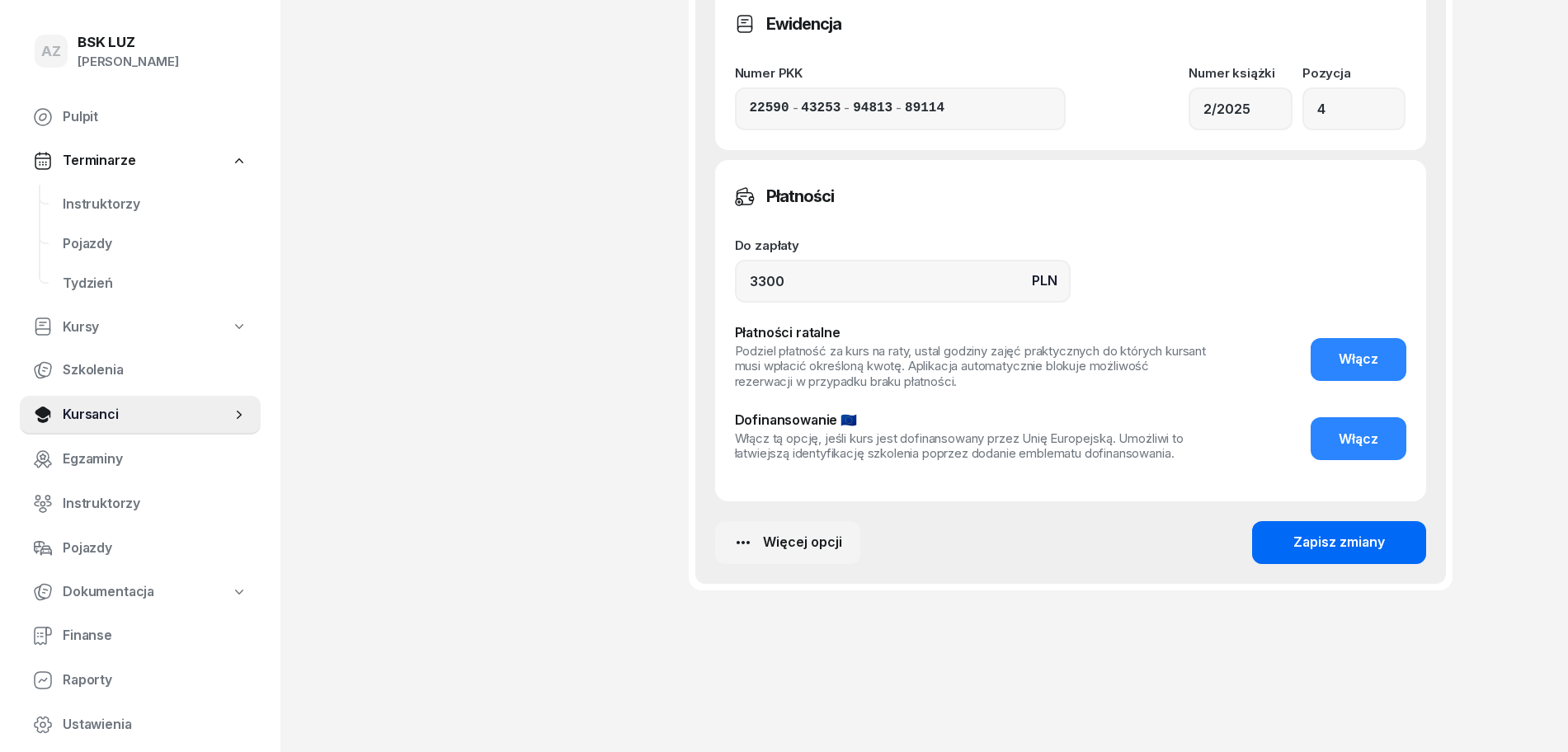
click at [1345, 535] on div "Zapisz zmiany" at bounding box center [1338, 542] width 91 height 22
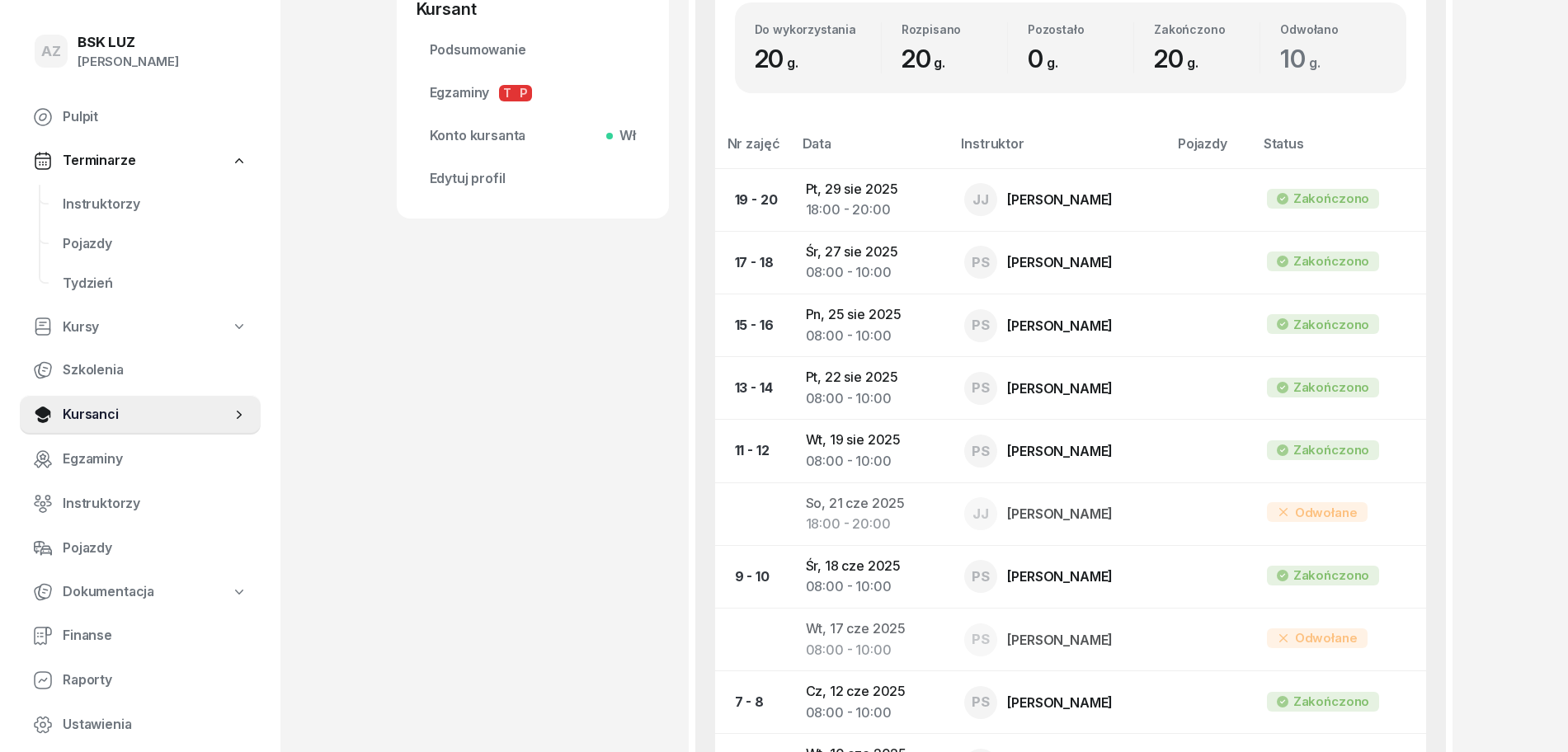
scroll to position [0, 0]
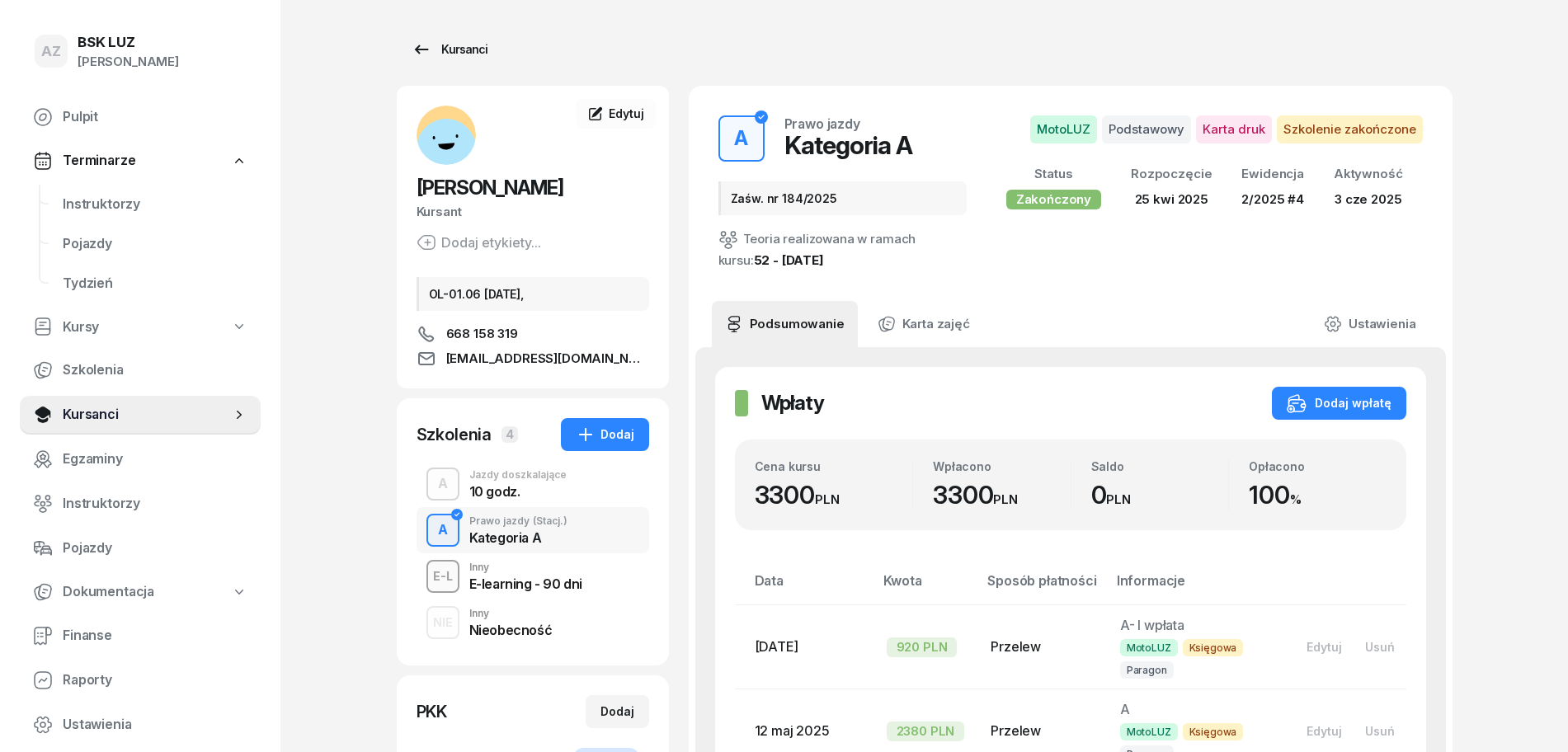
click at [450, 46] on div "Kursanci" at bounding box center [449, 49] width 76 height 20
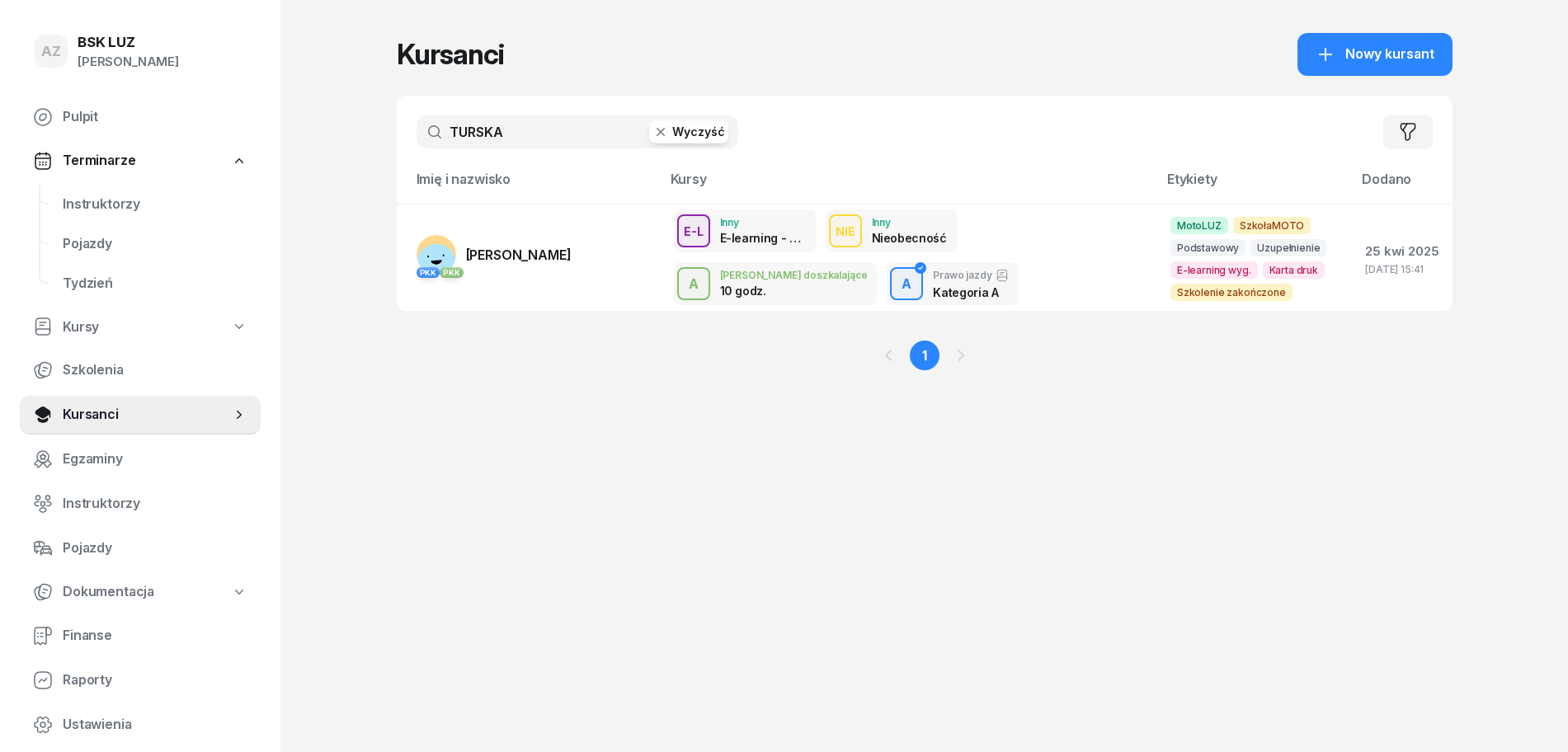
click at [679, 126] on button "Wyczyść" at bounding box center [688, 131] width 79 height 23
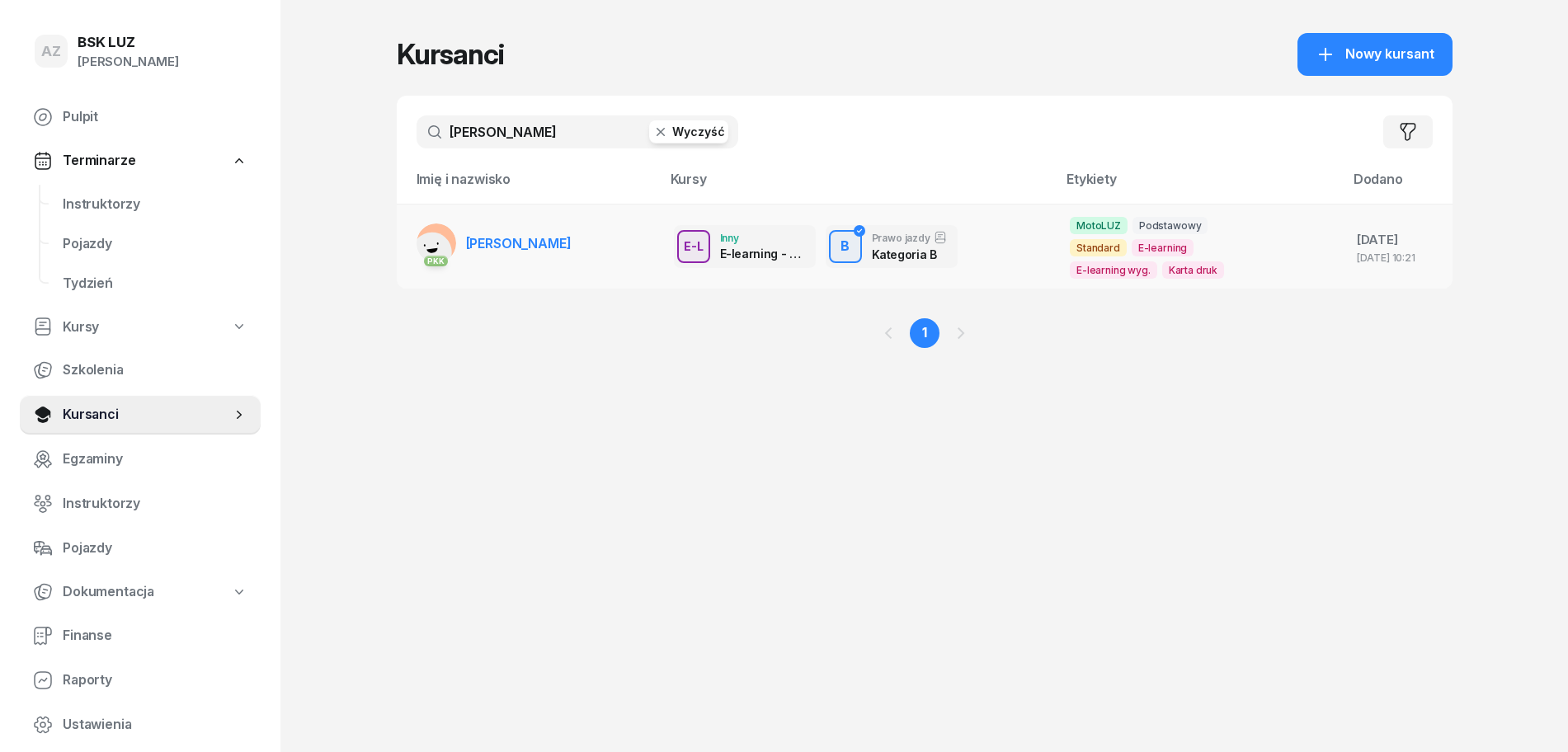
type input "[PERSON_NAME]"
click at [572, 241] on span "[PERSON_NAME]" at bounding box center [519, 243] width 106 height 16
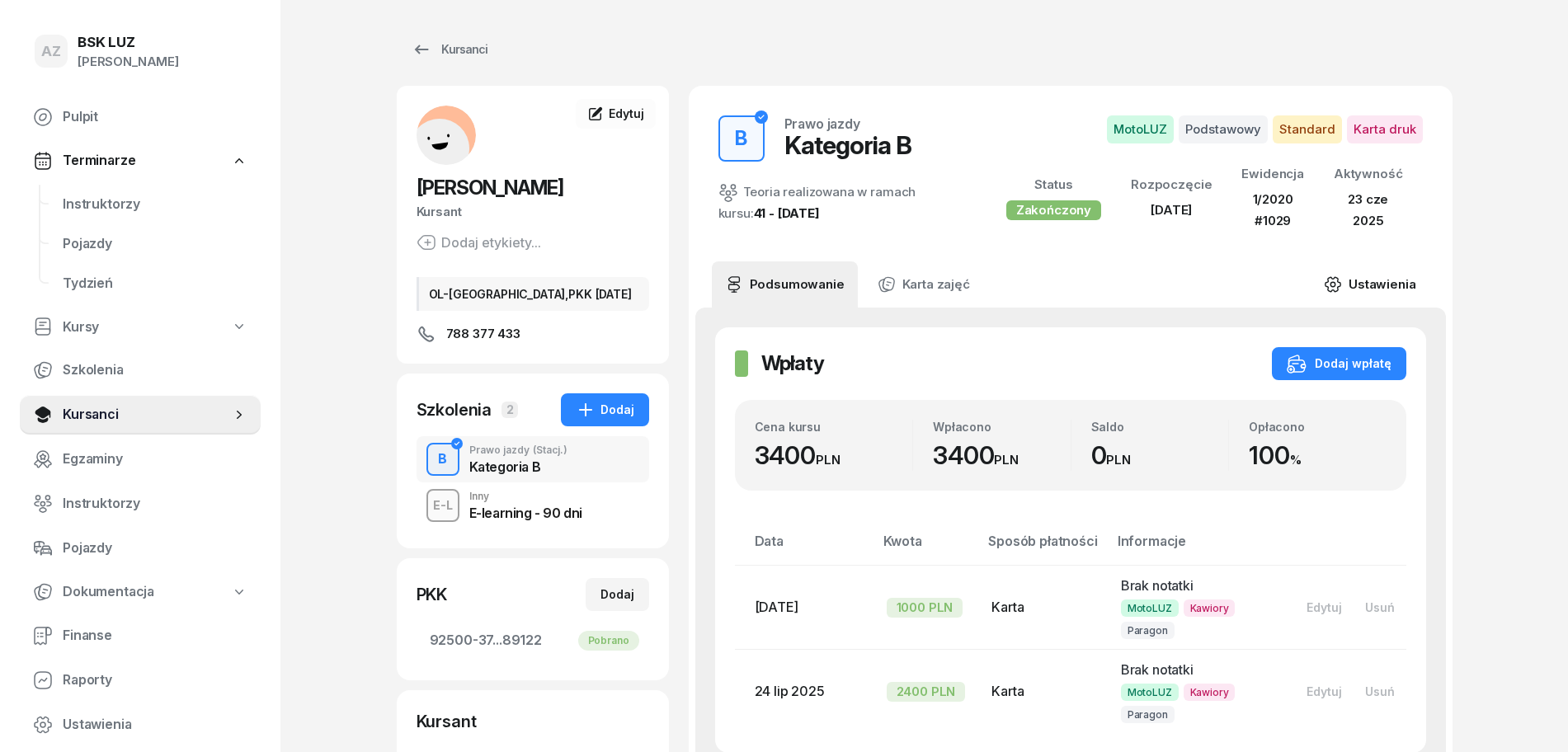
click at [1385, 282] on link "Ustawienia" at bounding box center [1368, 284] width 118 height 46
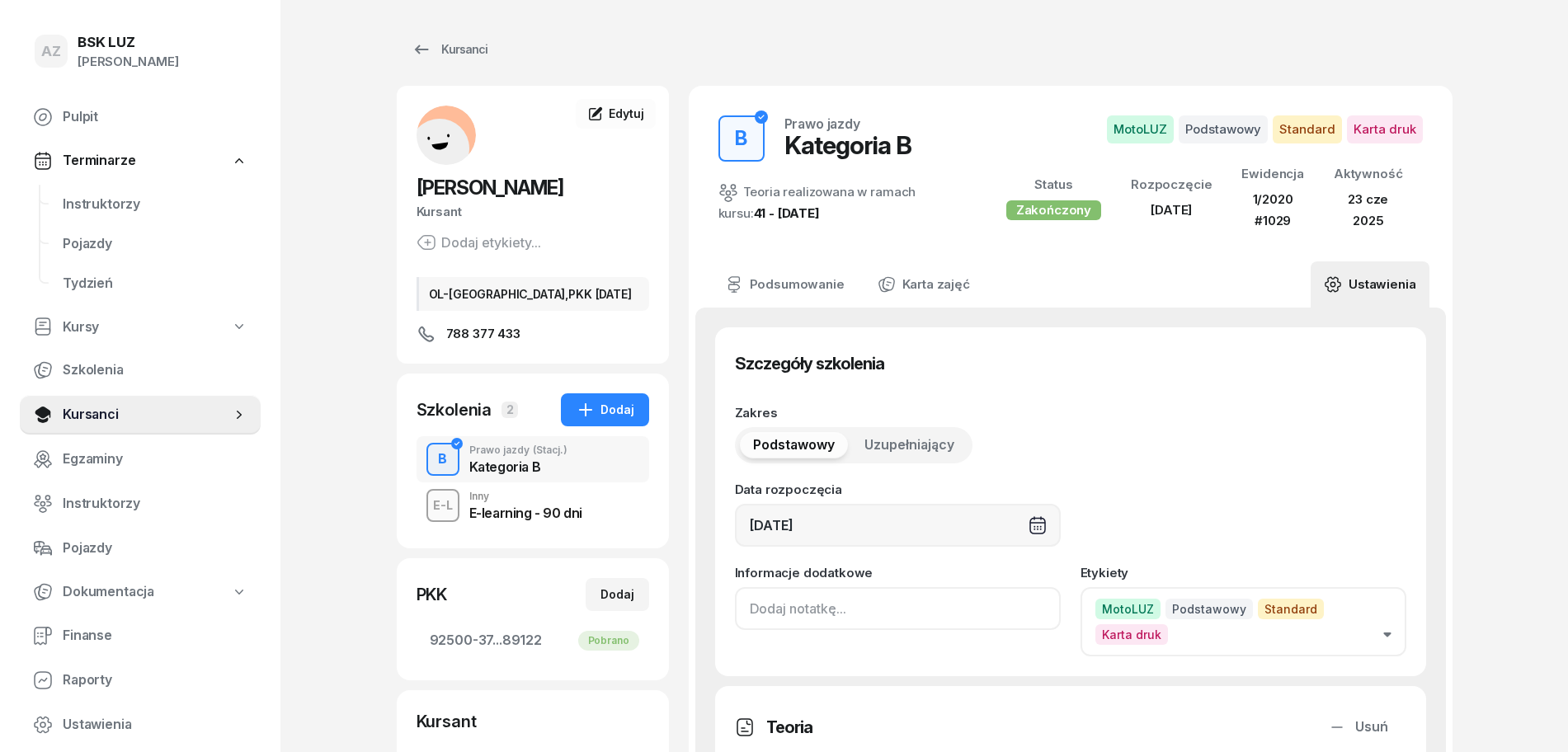
click at [745, 611] on input at bounding box center [897, 608] width 325 height 43
paste input "ZAŚW. NR"
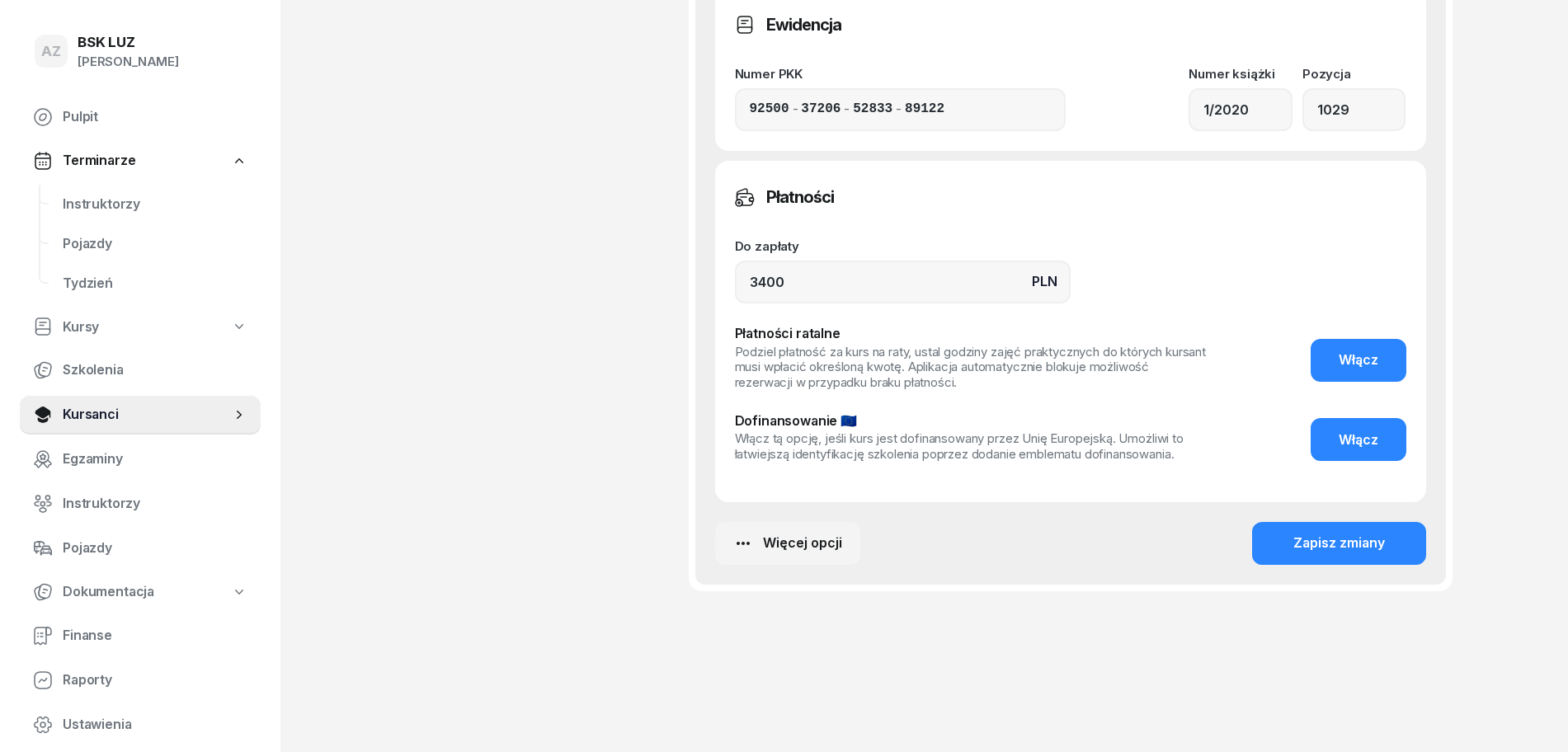
scroll to position [1289, 0]
type input "ZAŚW. NR 183/2025"
click at [1353, 540] on div "Zapisz zmiany" at bounding box center [1338, 542] width 91 height 22
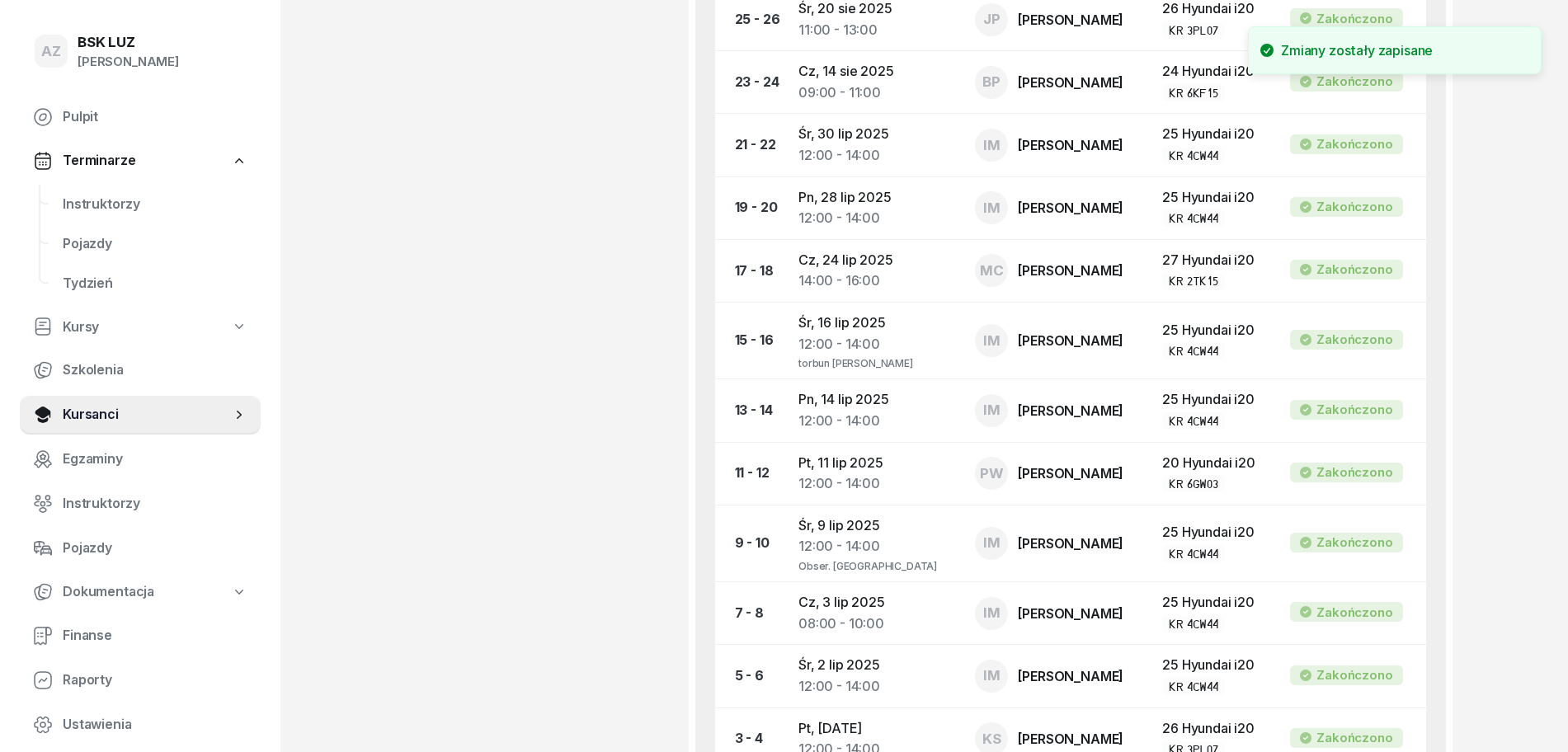
scroll to position [0, 0]
